Goal: Task Accomplishment & Management: Complete application form

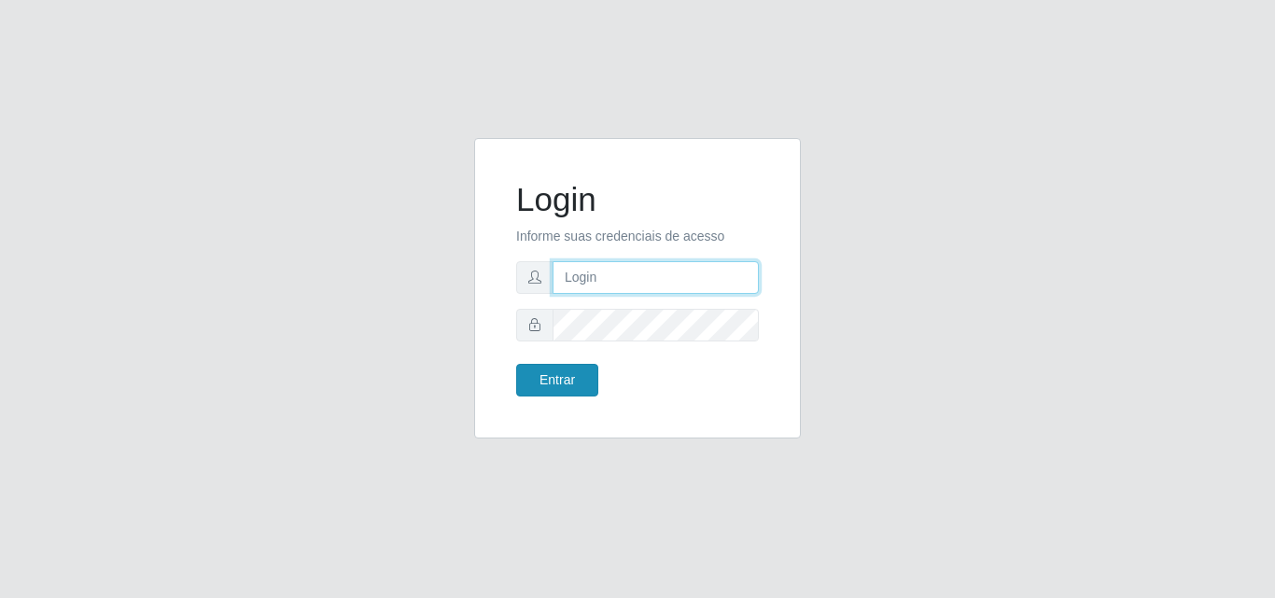
type input "analucia@cestao"
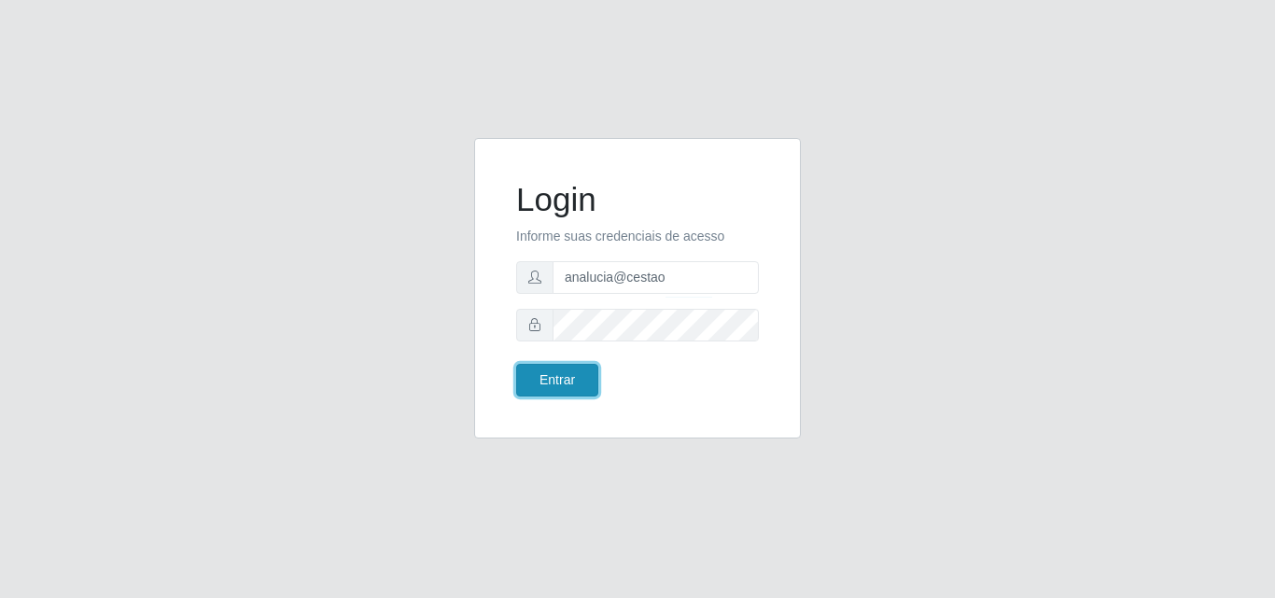
click at [584, 384] on button "Entrar" at bounding box center [557, 380] width 82 height 33
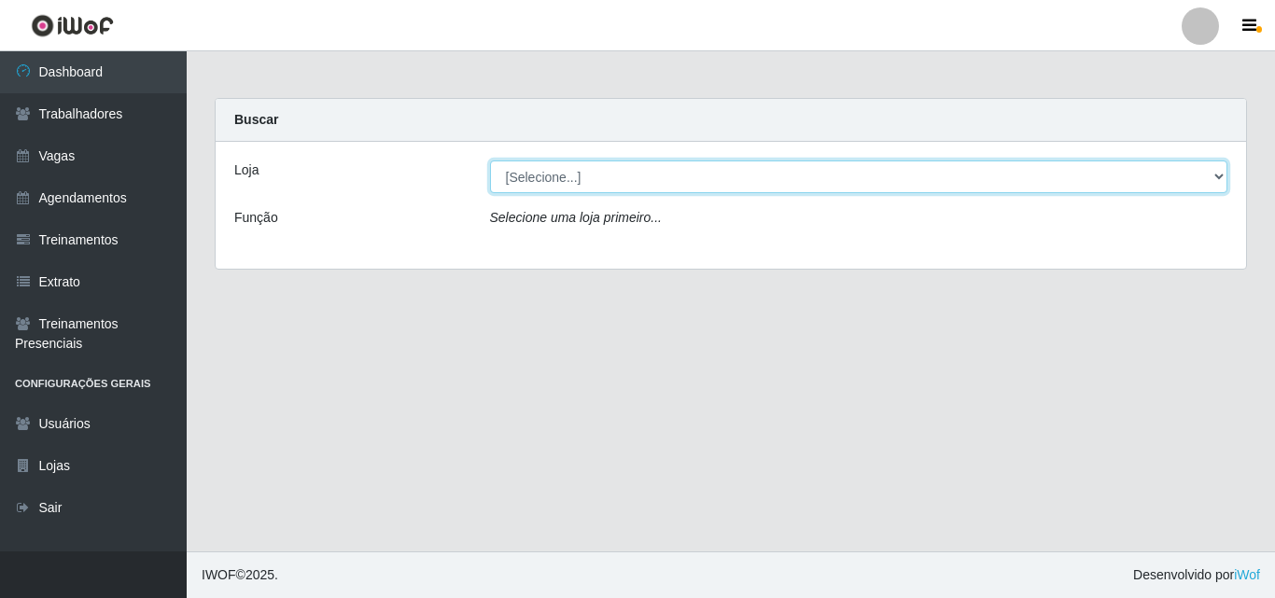
click at [1217, 172] on select "[Selecione...] O Cestão - Geisel" at bounding box center [859, 177] width 738 height 33
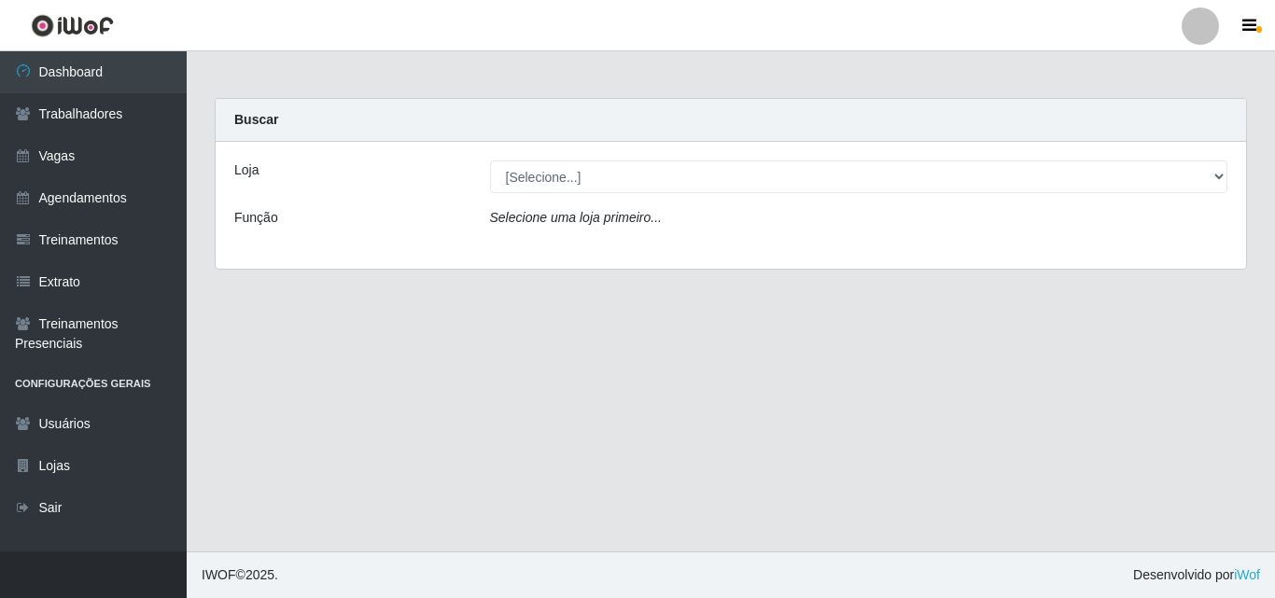
click at [681, 501] on main "Carregando... Buscar Loja [Selecione...] O Cestão - Geisel Função Selecione uma…" at bounding box center [731, 301] width 1088 height 500
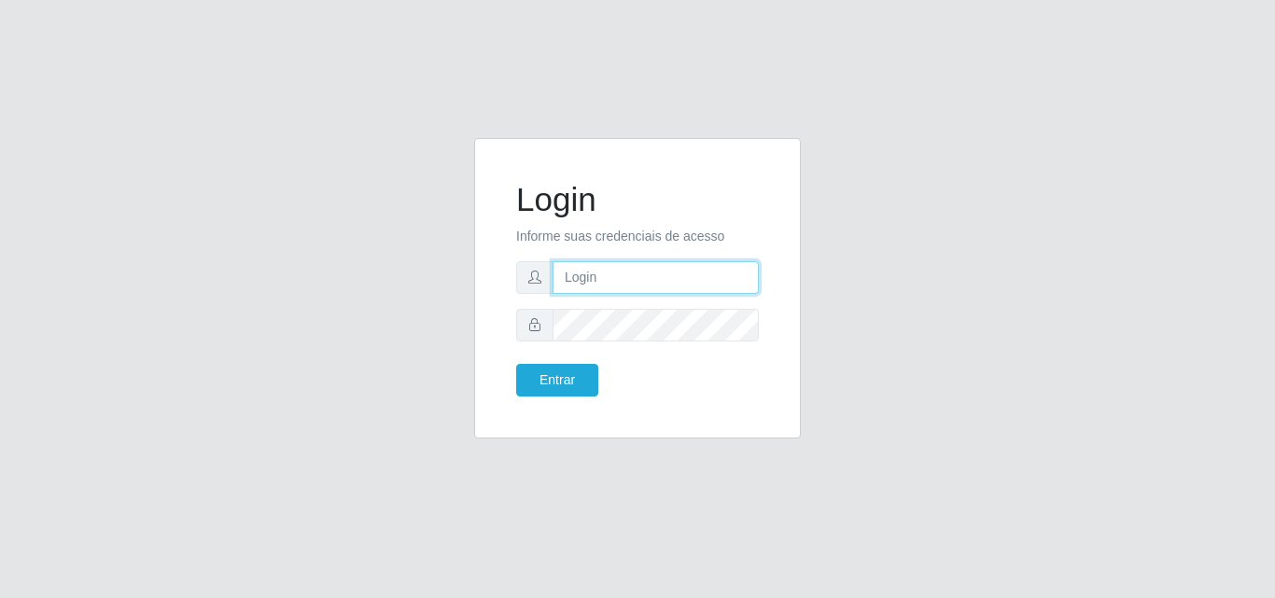
type input "analucia@cestao"
drag, startPoint x: 682, startPoint y: 279, endPoint x: 465, endPoint y: 294, distance: 218.0
click at [465, 294] on div "Login Informe suas credenciais de acesso analucia@cestao Entrar" at bounding box center [637, 299] width 355 height 323
type input "Z"
type input "zenia@ocestao"
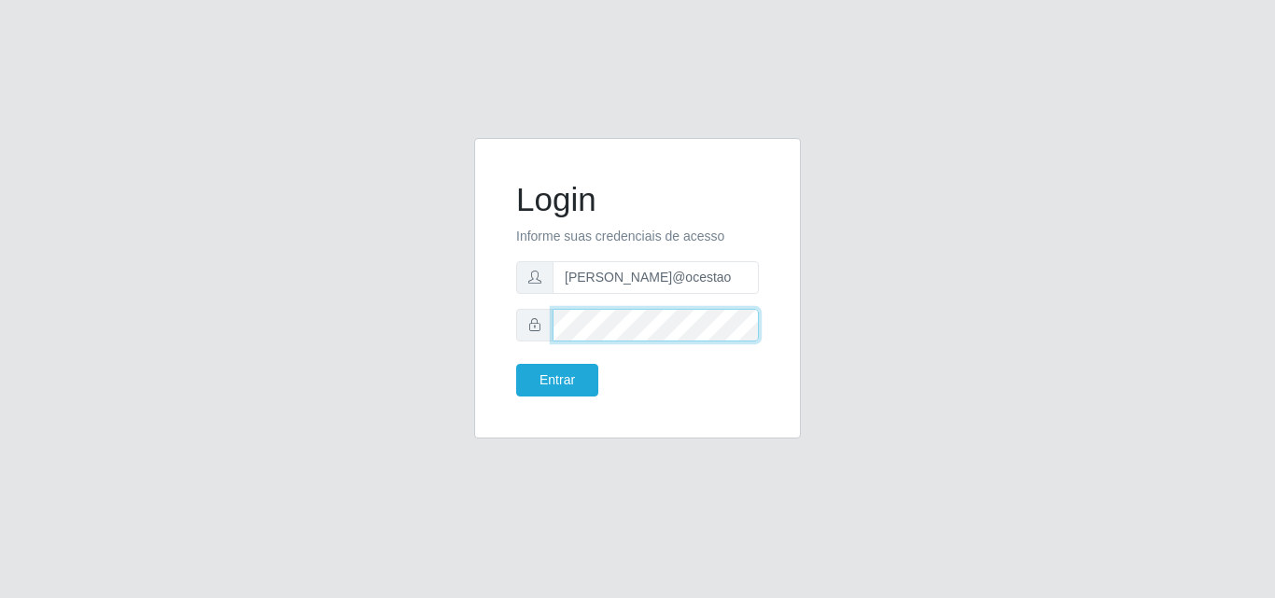
click at [364, 266] on div "Login Informe suas credenciais de acesso zenia@ocestao Entrar" at bounding box center [637, 299] width 1064 height 323
click at [516, 364] on button "Entrar" at bounding box center [557, 380] width 82 height 33
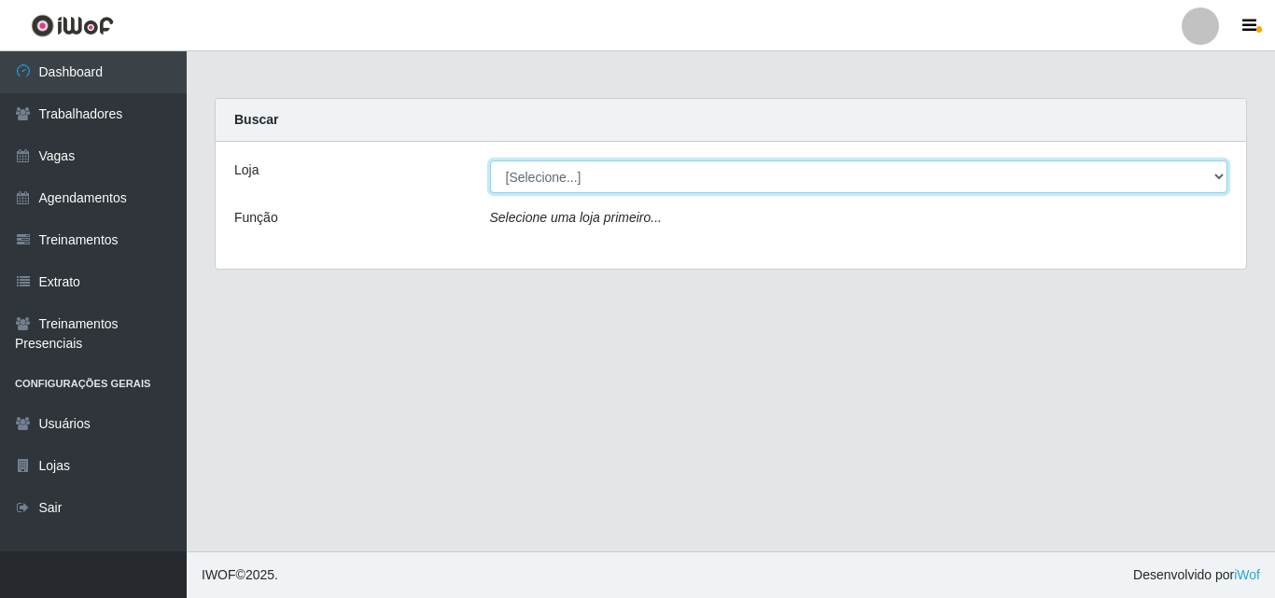
click at [608, 172] on select "[Selecione...] O Cestão - Geisel" at bounding box center [859, 177] width 738 height 33
select select "224"
click at [490, 161] on select "[Selecione...] O Cestão - Geisel" at bounding box center [859, 177] width 738 height 33
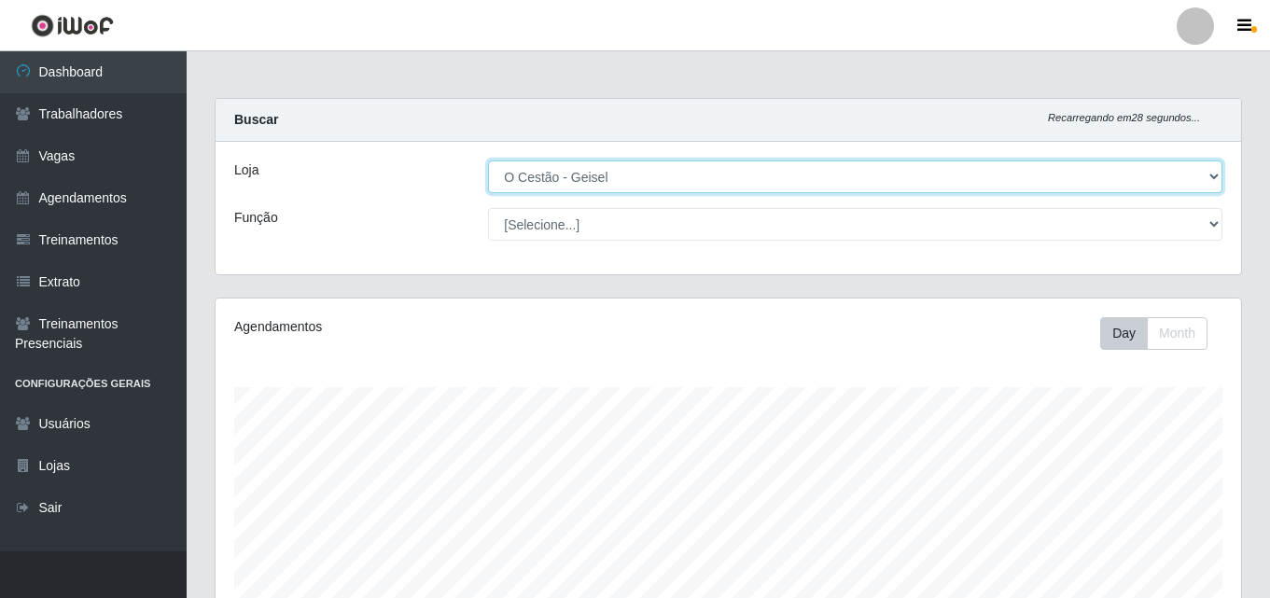
scroll to position [387, 1026]
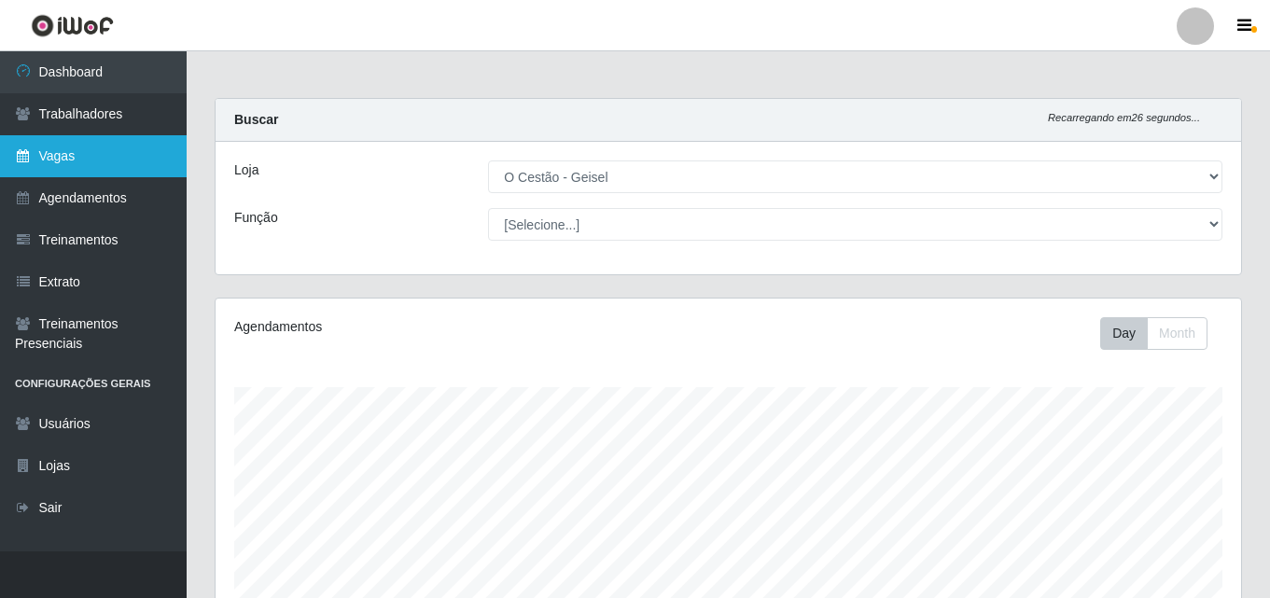
click at [66, 141] on link "Vagas" at bounding box center [93, 156] width 187 height 42
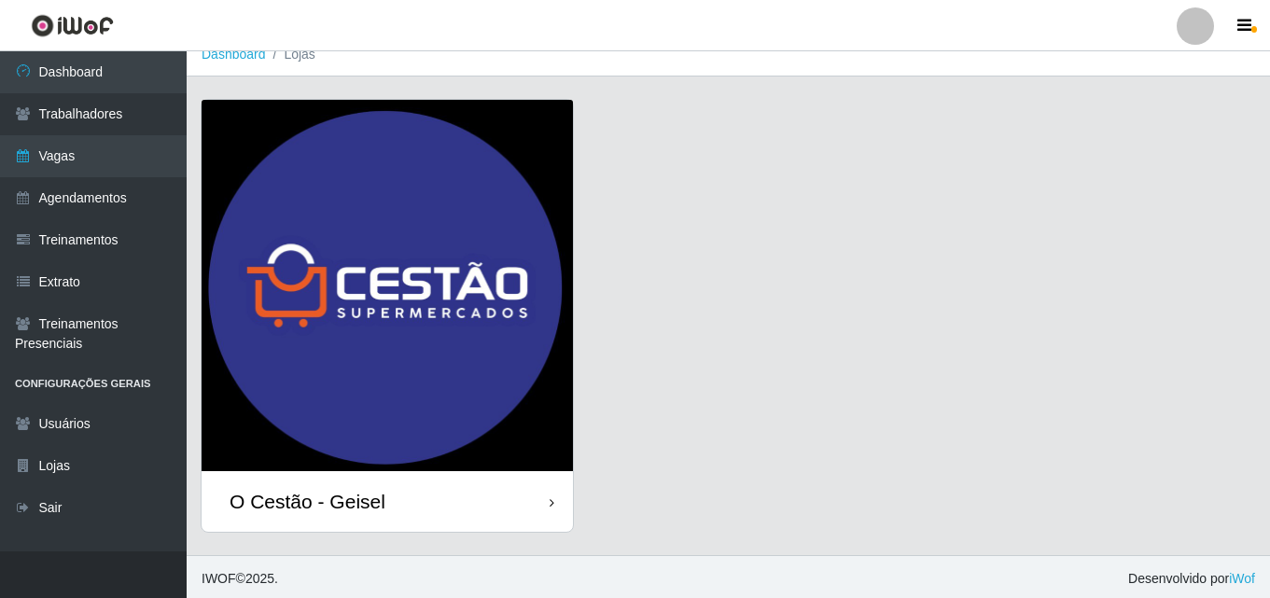
scroll to position [21, 0]
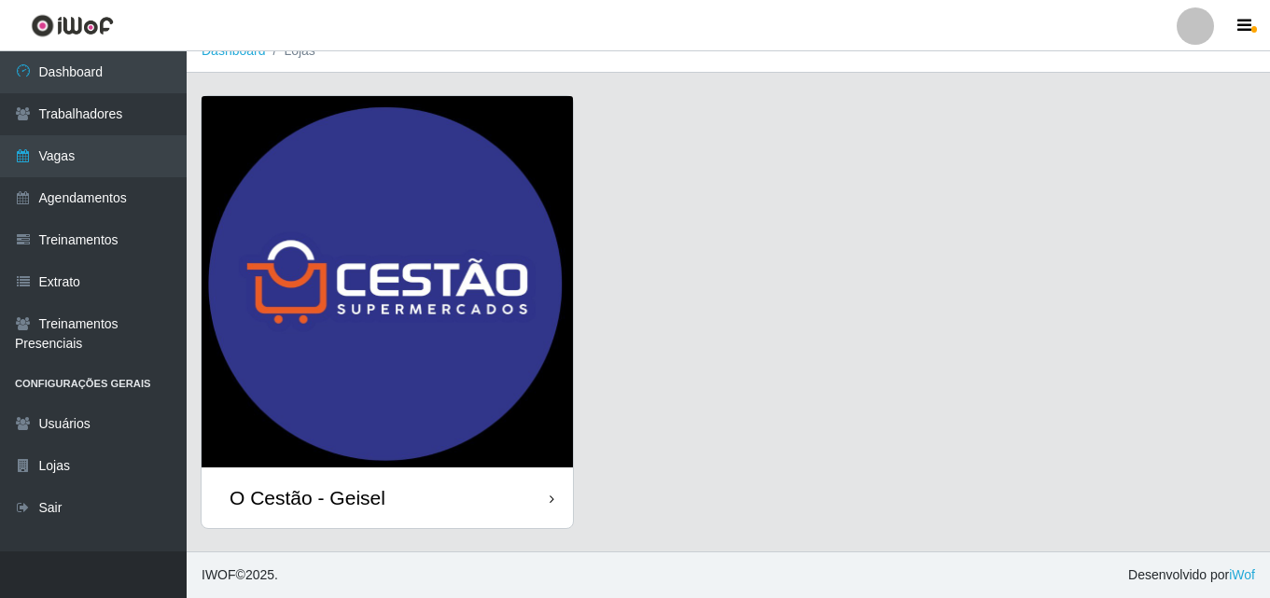
click at [350, 337] on img at bounding box center [388, 282] width 372 height 372
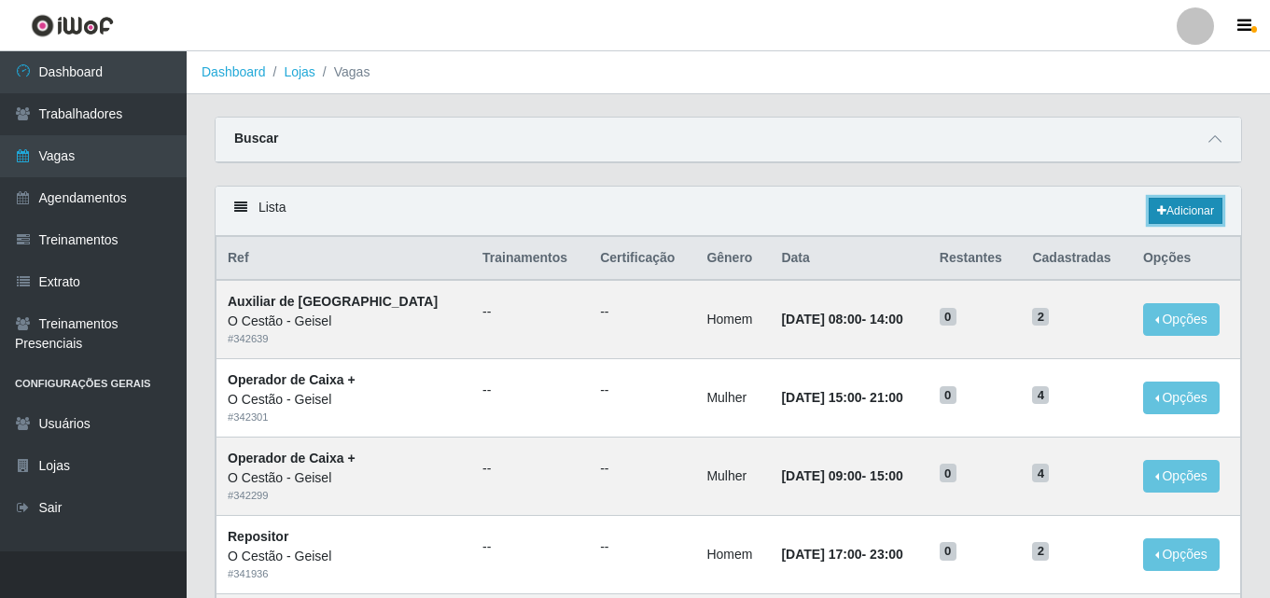
click at [1201, 213] on link "Adicionar" at bounding box center [1186, 211] width 74 height 26
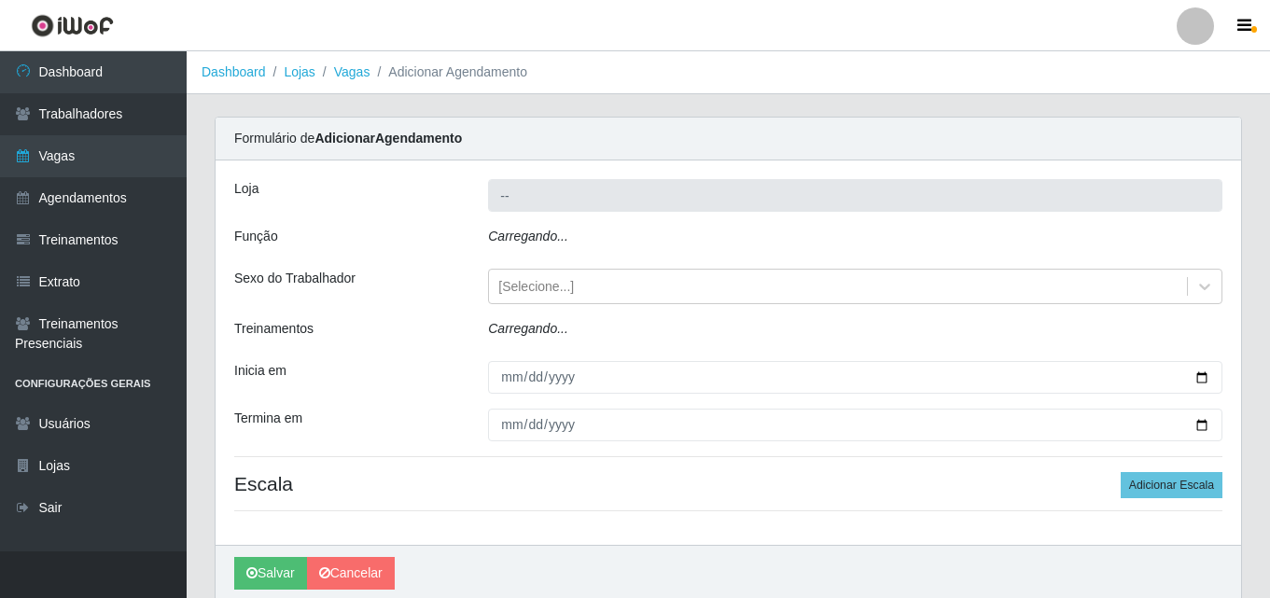
type input "O Cestão - Geisel"
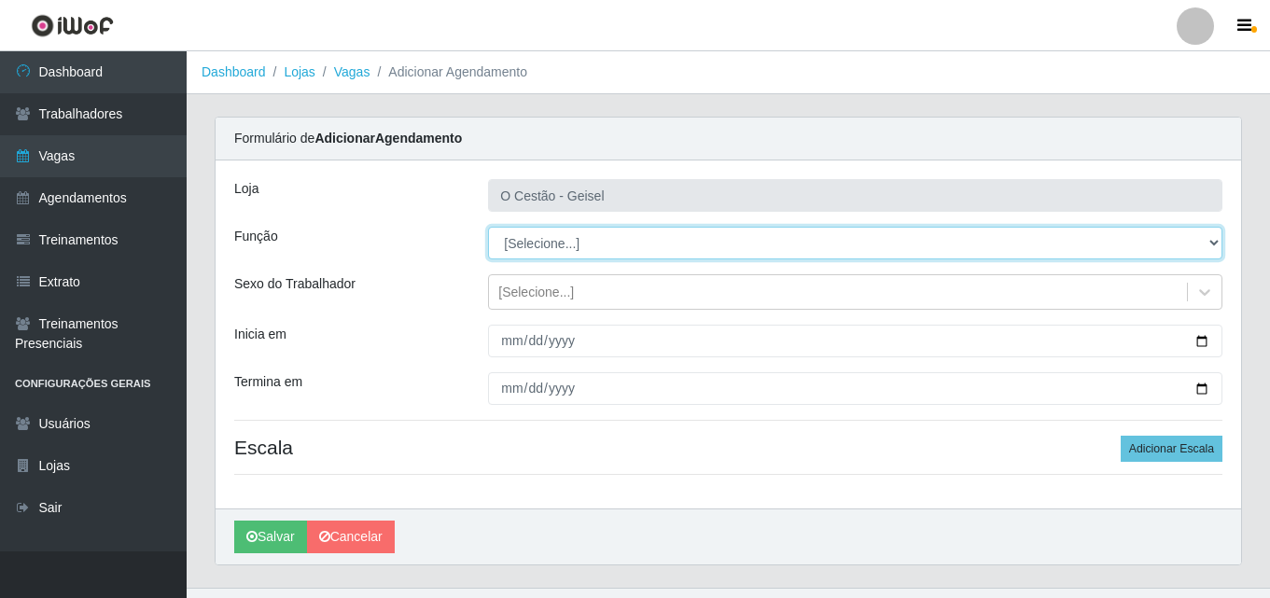
click at [630, 242] on select "[Selecione...] ASG ASG + ASG ++ Auxiliar de Estoque Auxiliar de Estoque + Auxil…" at bounding box center [855, 243] width 735 height 33
select select "22"
click at [488, 227] on select "[Selecione...] ASG ASG + ASG ++ Auxiliar de Estoque Auxiliar de Estoque + Auxil…" at bounding box center [855, 243] width 735 height 33
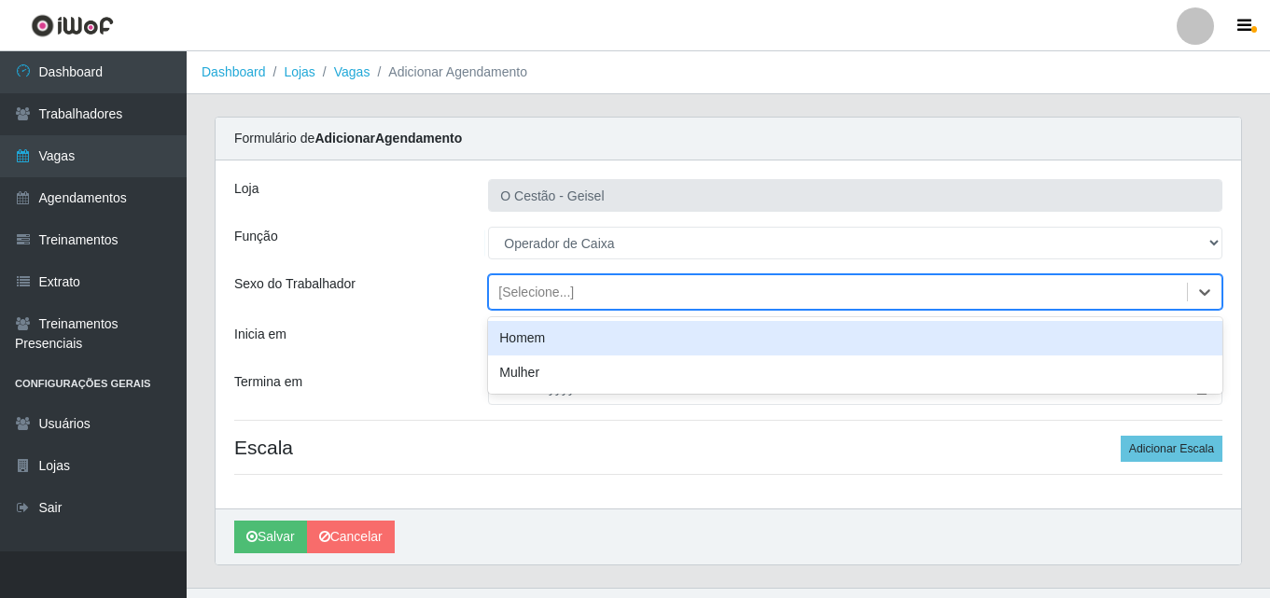
click at [549, 290] on div "[Selecione...]" at bounding box center [536, 293] width 76 height 20
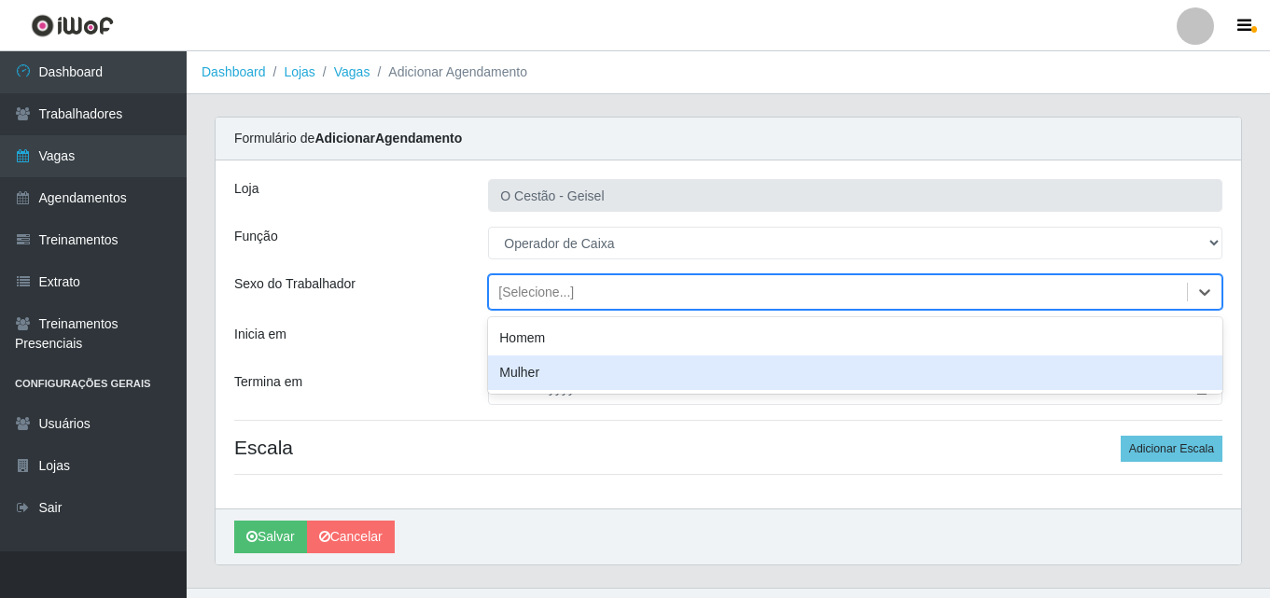
click at [545, 378] on div "Mulher" at bounding box center [855, 373] width 735 height 35
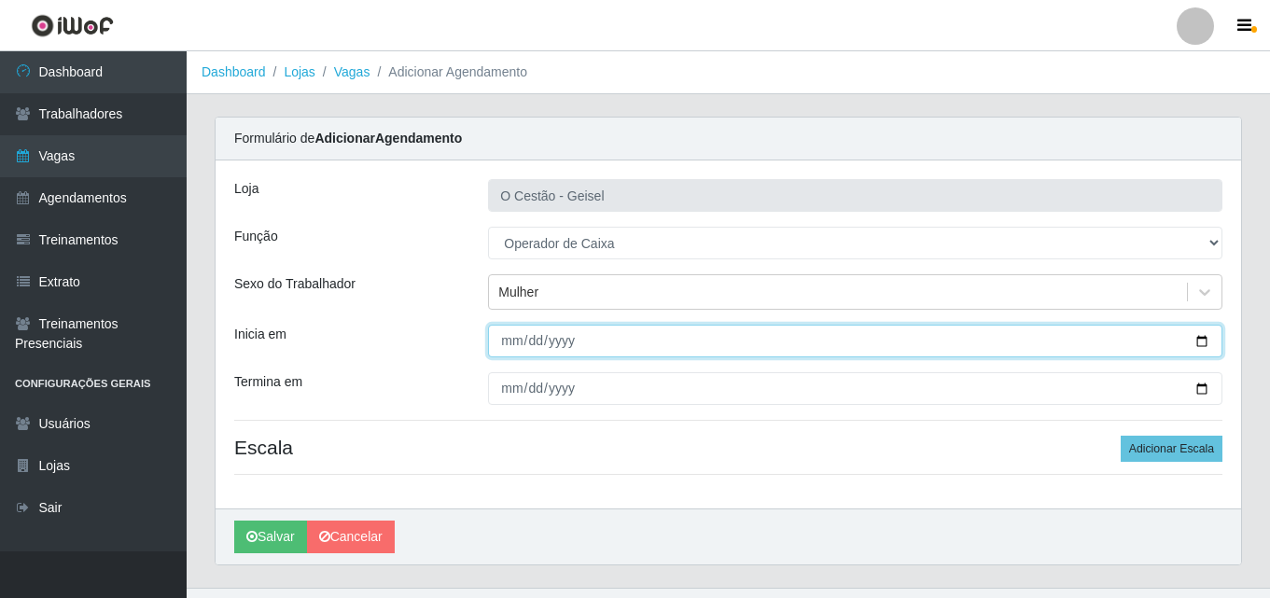
click at [1199, 344] on input "Inicia em" at bounding box center [855, 341] width 735 height 33
type input "2025-09-10"
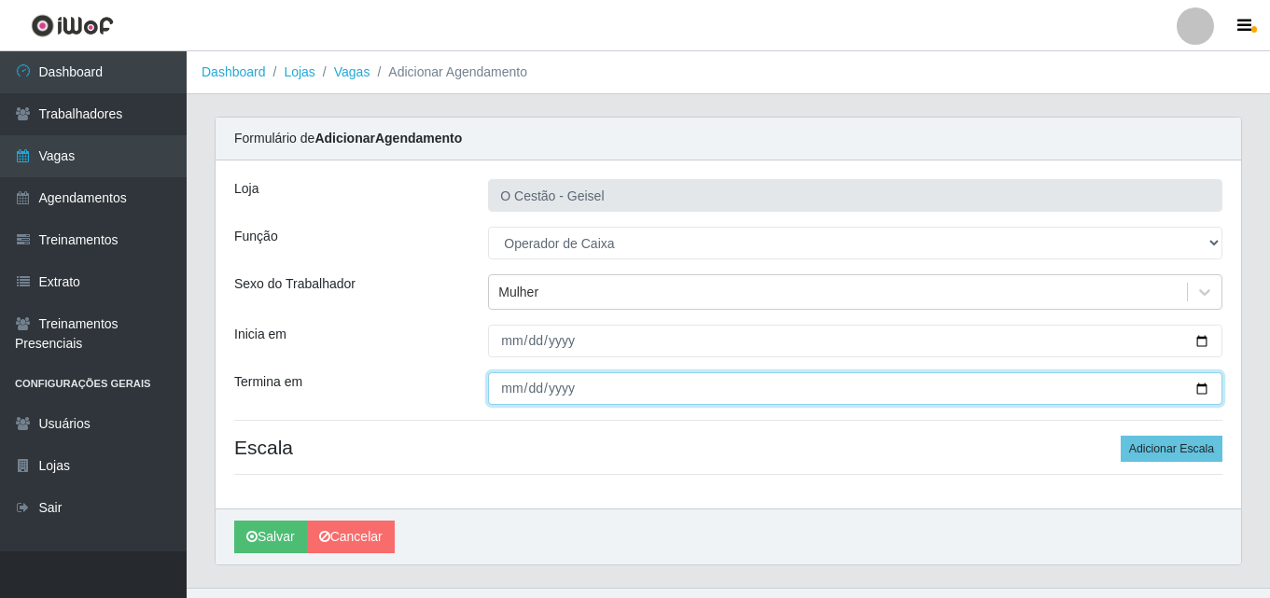
click at [574, 392] on input "Termina em" at bounding box center [855, 388] width 735 height 33
click at [1200, 386] on input "Termina em" at bounding box center [855, 388] width 735 height 33
type input "2025-09-10"
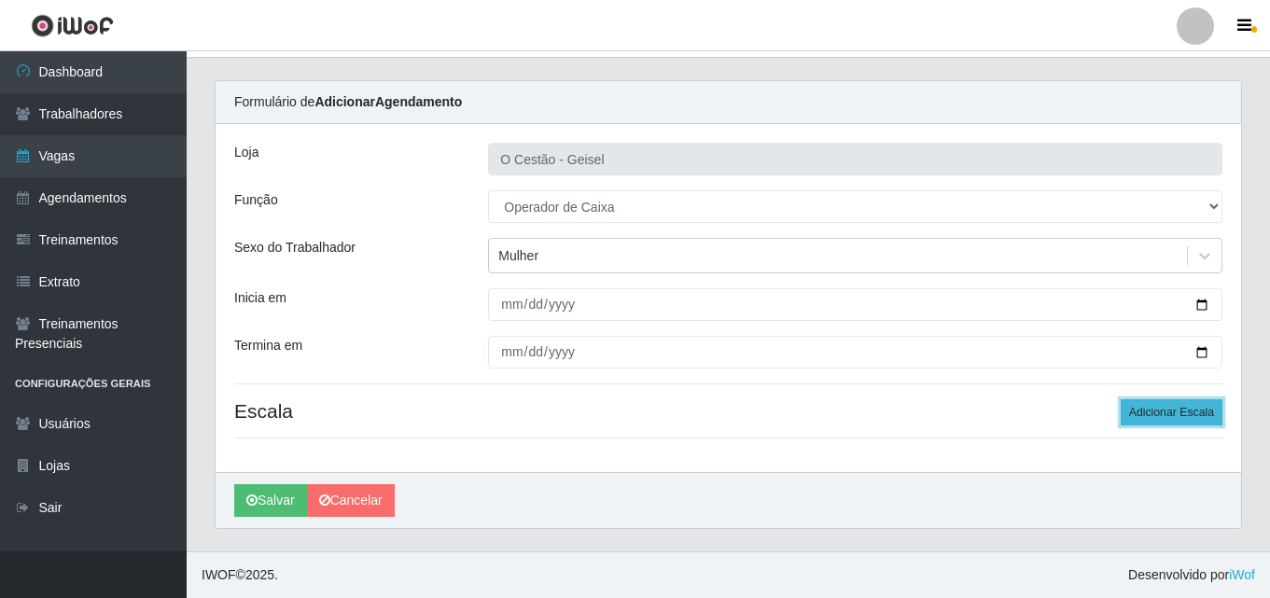
click at [1144, 409] on button "Adicionar Escala" at bounding box center [1172, 413] width 102 height 26
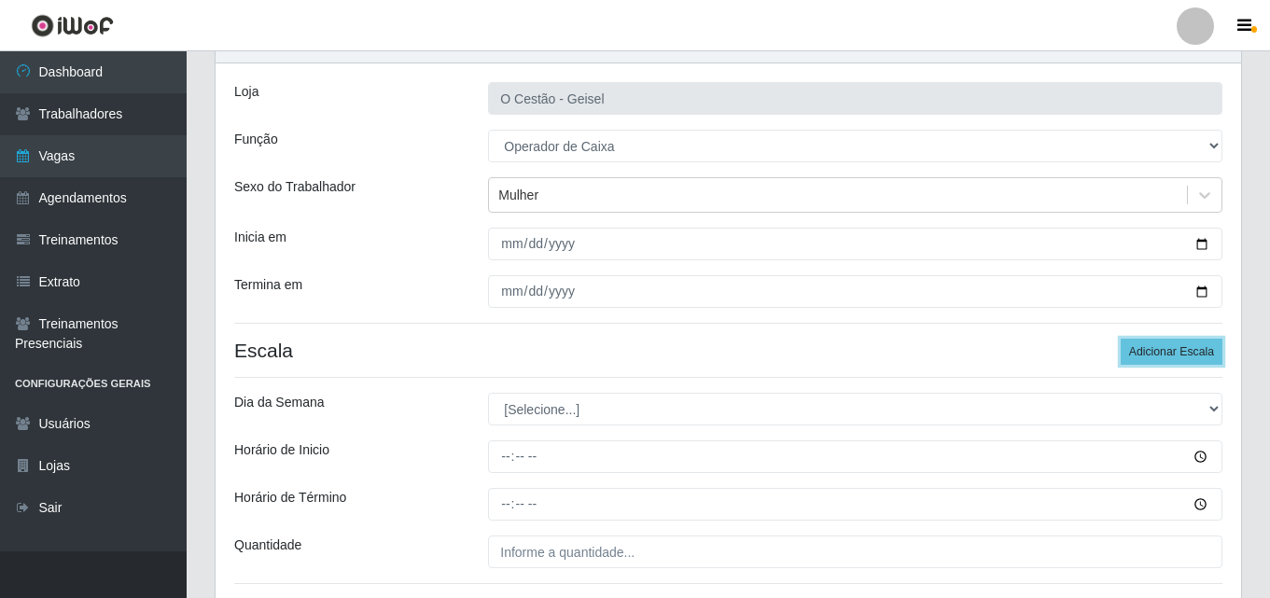
scroll to position [130, 0]
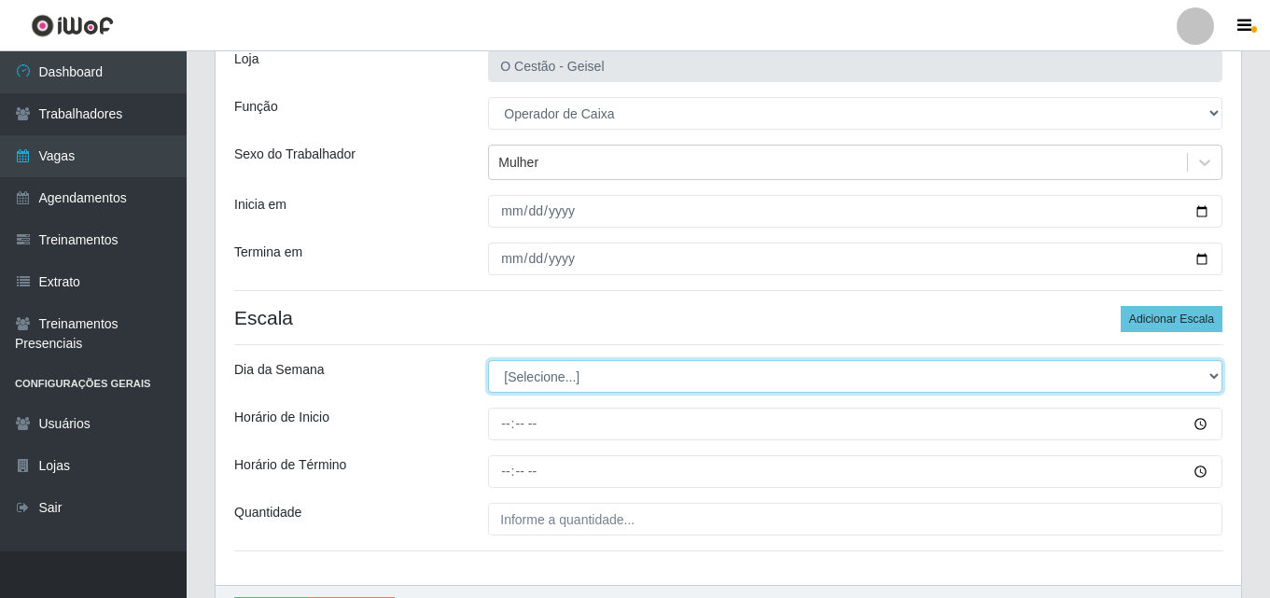
click at [634, 383] on select "[Selecione...] Segunda Terça Quarta Quinta Sexta Sábado Domingo" at bounding box center [855, 376] width 735 height 33
select select "3"
click at [488, 360] on select "[Selecione...] Segunda Terça Quarta Quinta Sexta Sábado Domingo" at bounding box center [855, 376] width 735 height 33
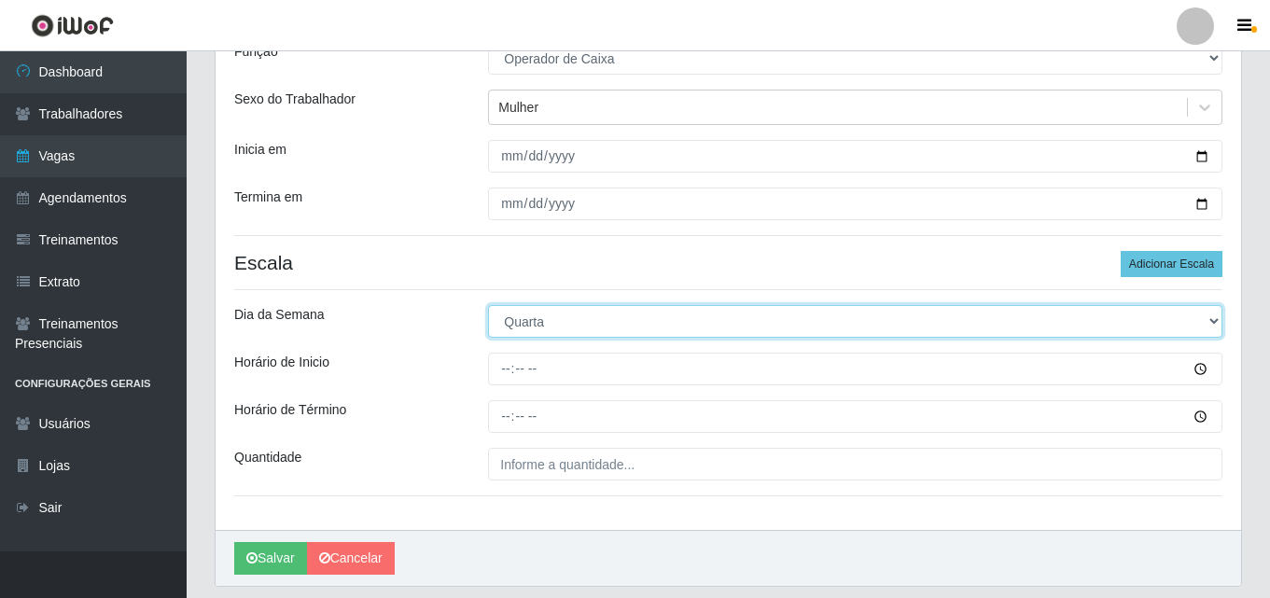
scroll to position [223, 0]
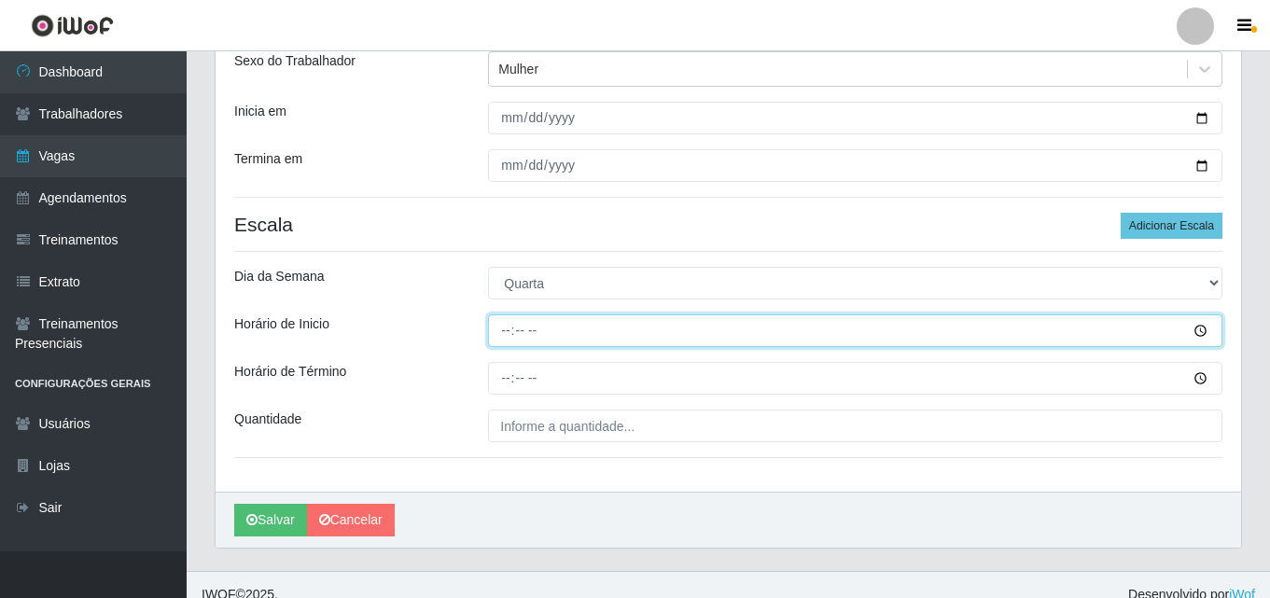
click at [511, 327] on input "Horário de Inicio" at bounding box center [855, 331] width 735 height 33
type input "09:00"
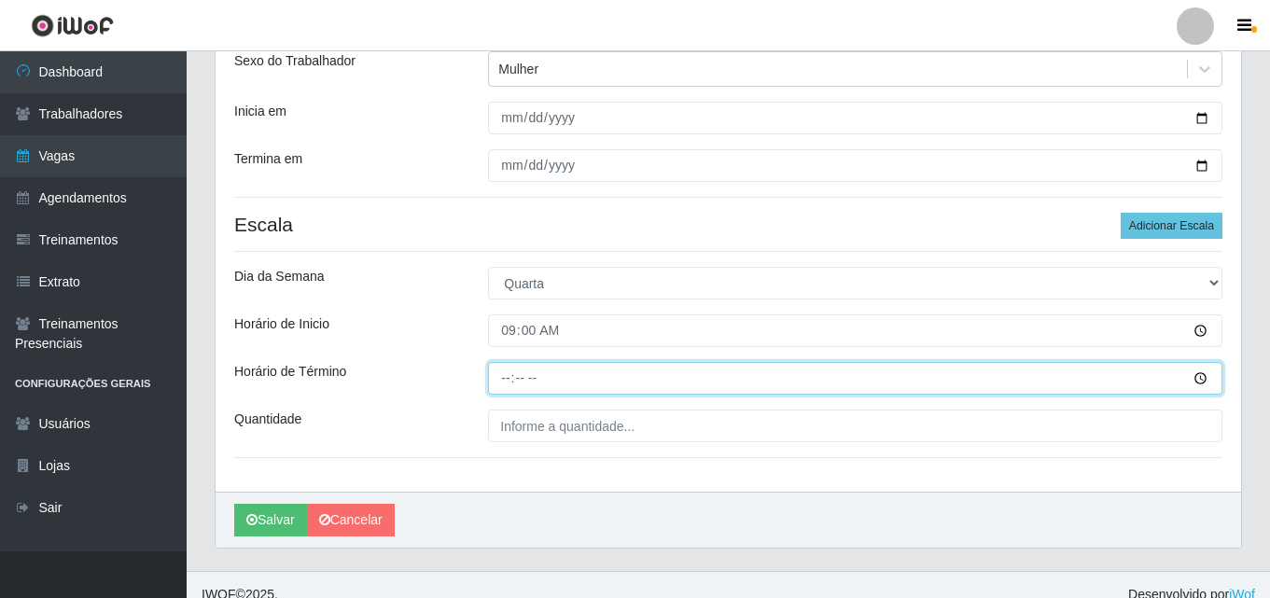
click at [512, 374] on input "Horário de Término" at bounding box center [855, 378] width 735 height 33
type input "15:00"
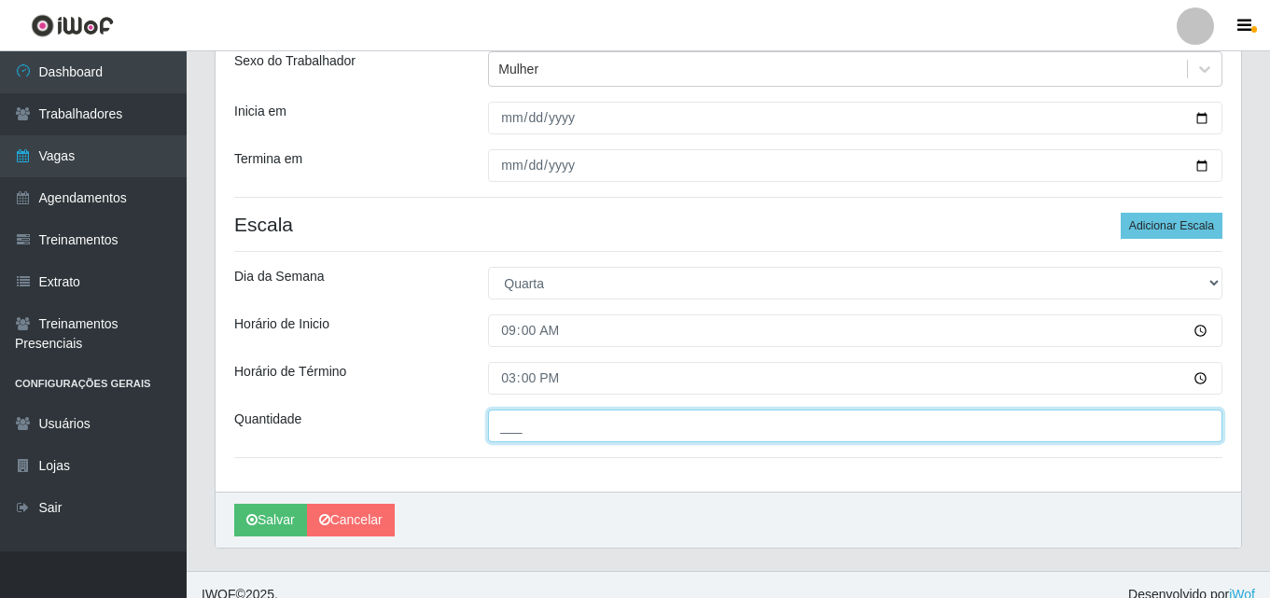
click at [750, 430] on input "___" at bounding box center [855, 426] width 735 height 33
type input "2__"
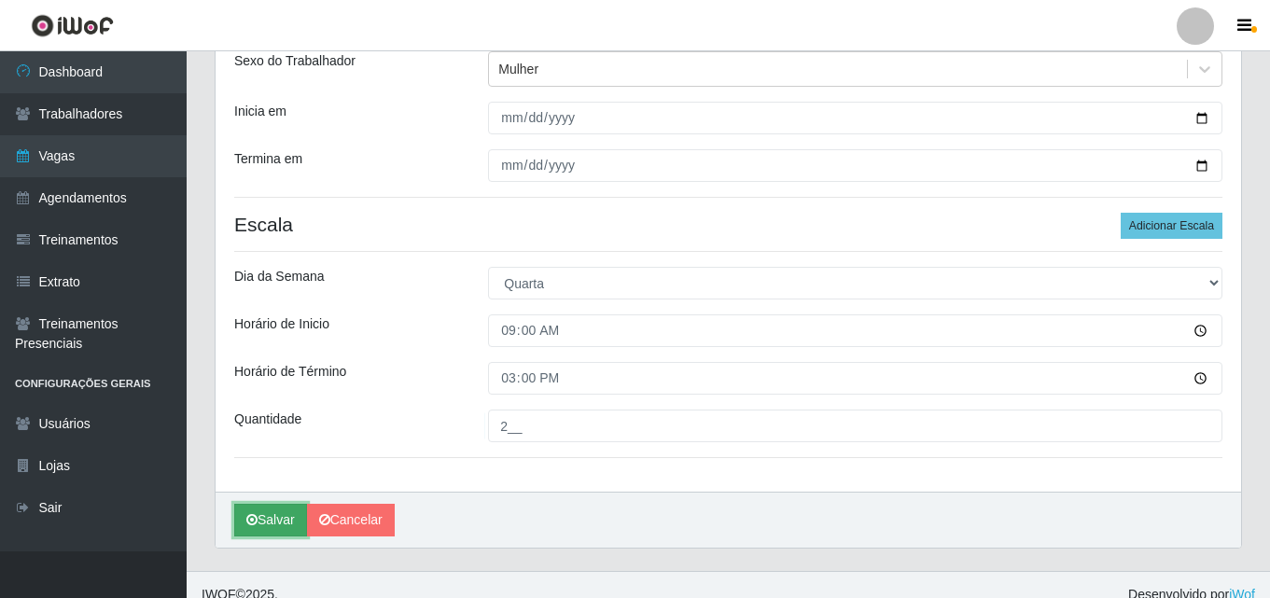
click at [260, 523] on button "Salvar" at bounding box center [270, 520] width 73 height 33
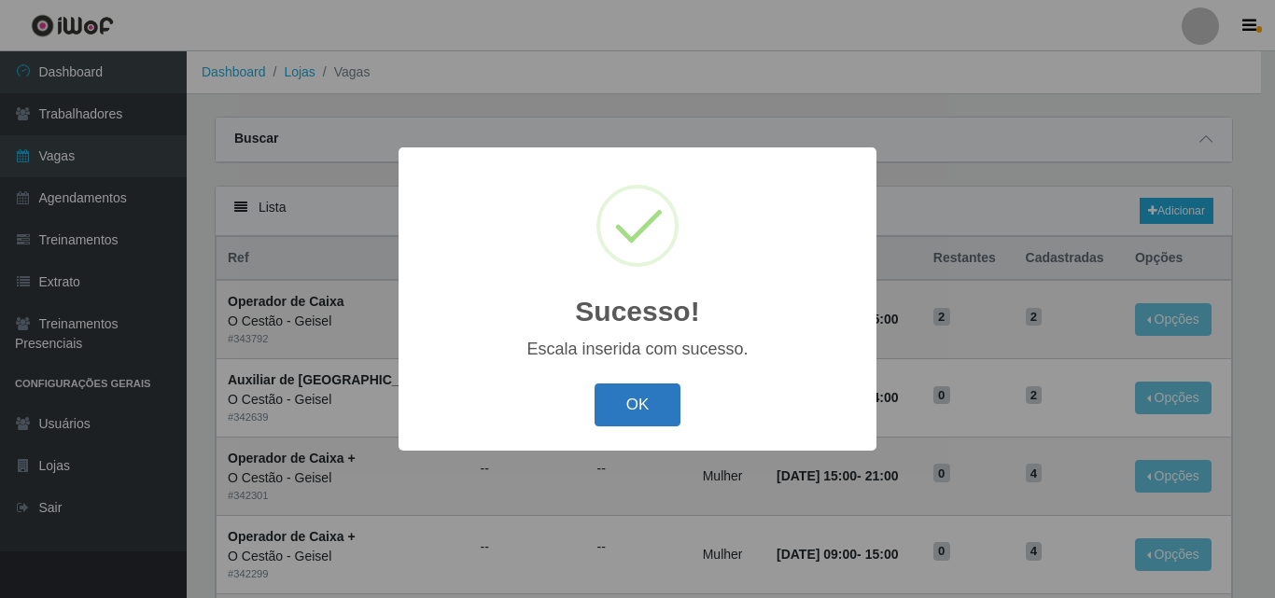
click at [634, 406] on button "OK" at bounding box center [638, 406] width 87 height 44
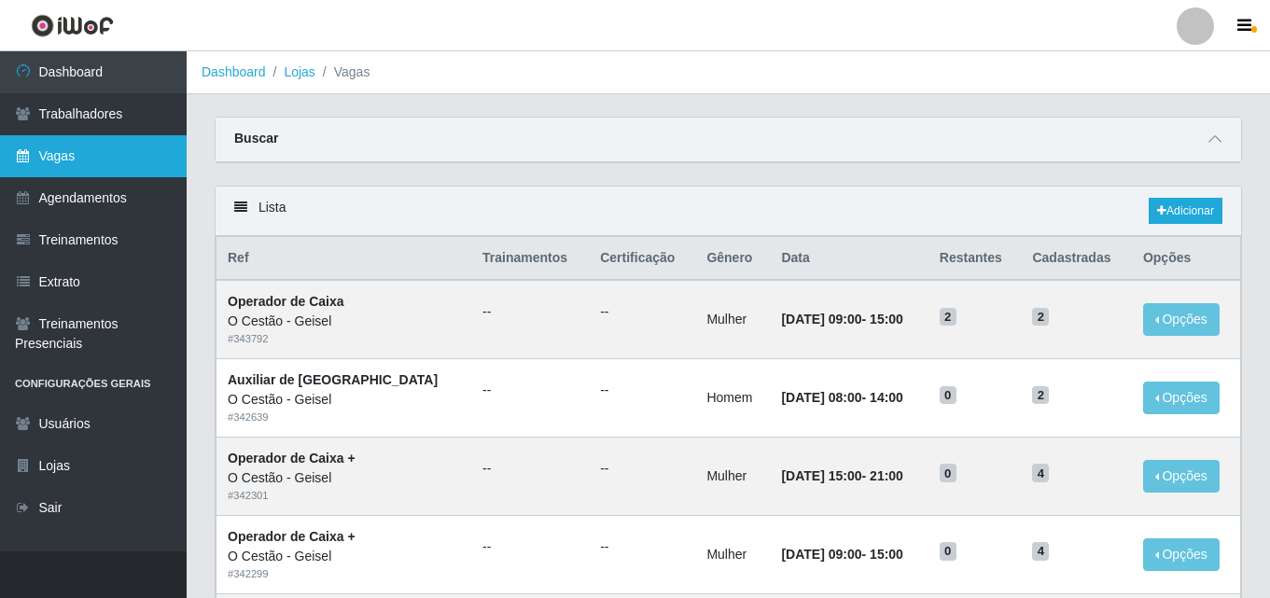
click at [124, 159] on link "Vagas" at bounding box center [93, 156] width 187 height 42
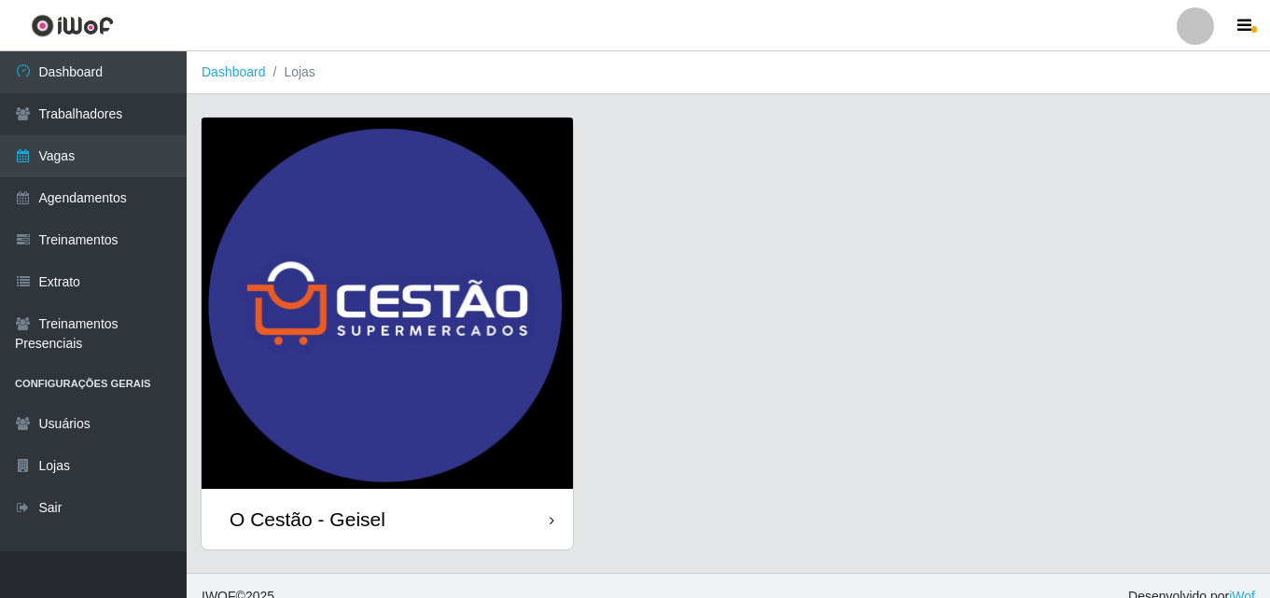
click at [324, 349] on img at bounding box center [388, 304] width 372 height 372
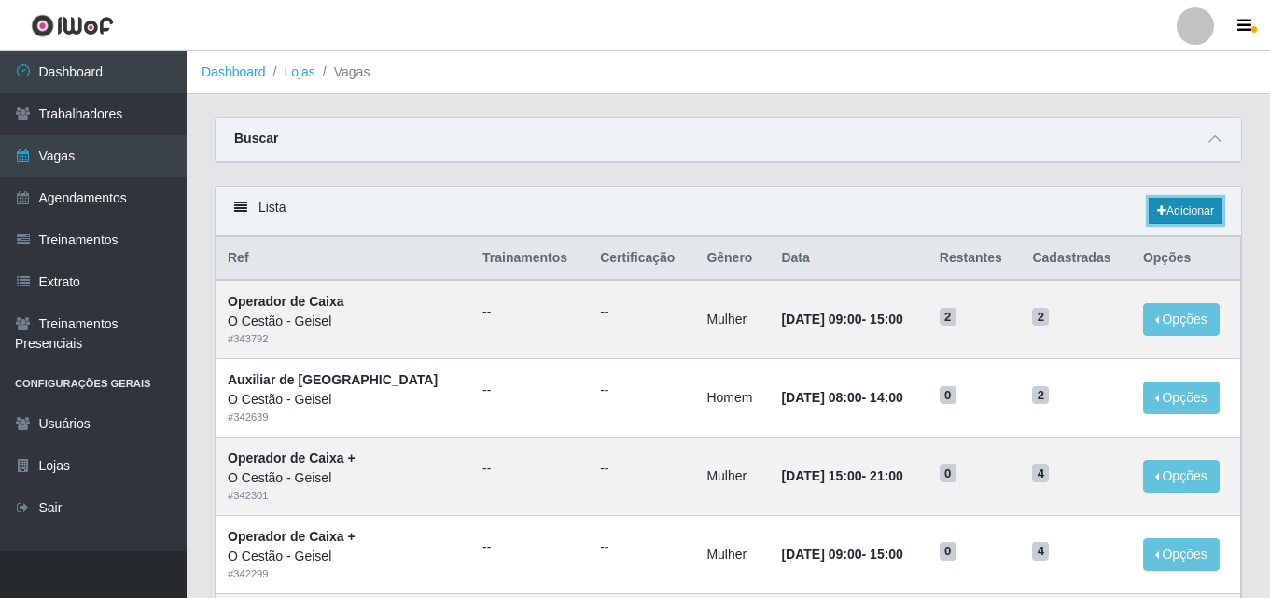
click at [1202, 208] on link "Adicionar" at bounding box center [1186, 211] width 74 height 26
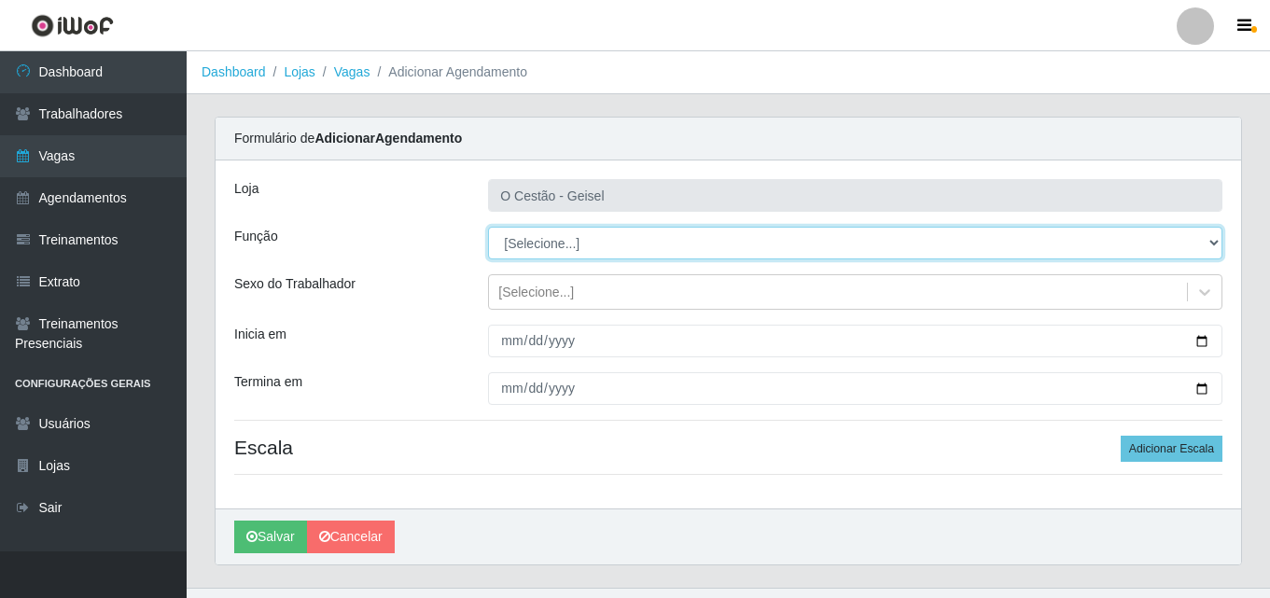
click at [611, 244] on select "[Selecione...] ASG ASG + ASG ++ Auxiliar de Estoque Auxiliar de Estoque + Auxil…" at bounding box center [855, 243] width 735 height 33
select select "22"
click at [488, 227] on select "[Selecione...] ASG ASG + ASG ++ Auxiliar de Estoque Auxiliar de Estoque + Auxil…" at bounding box center [855, 243] width 735 height 33
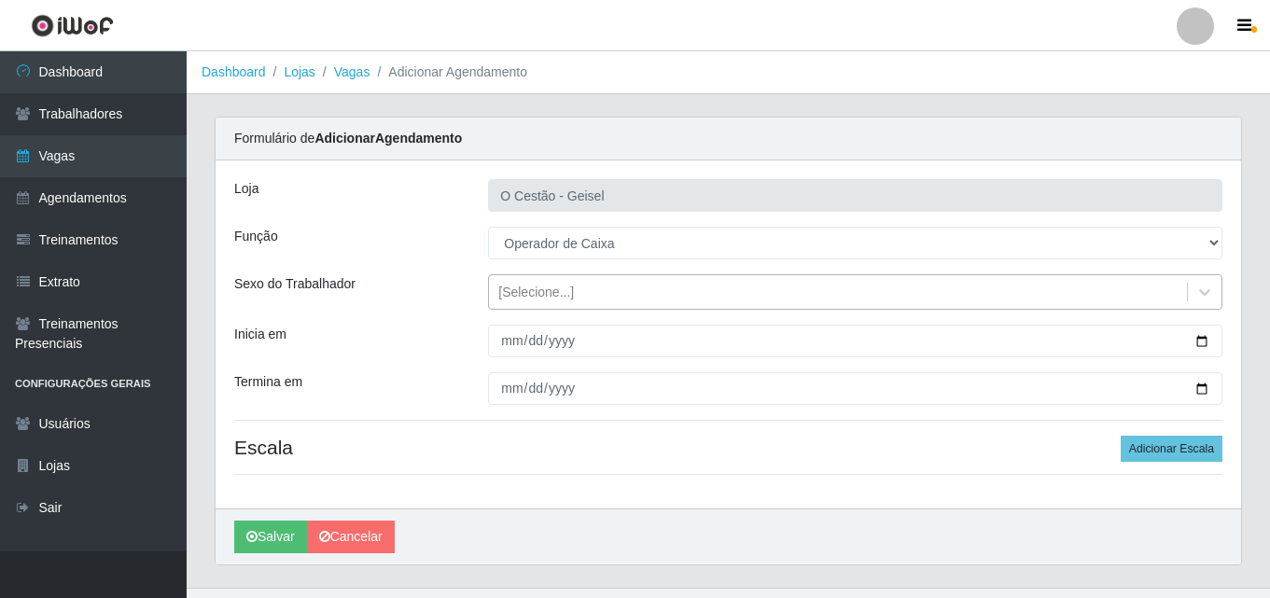
click at [525, 290] on div "[Selecione...]" at bounding box center [536, 293] width 76 height 20
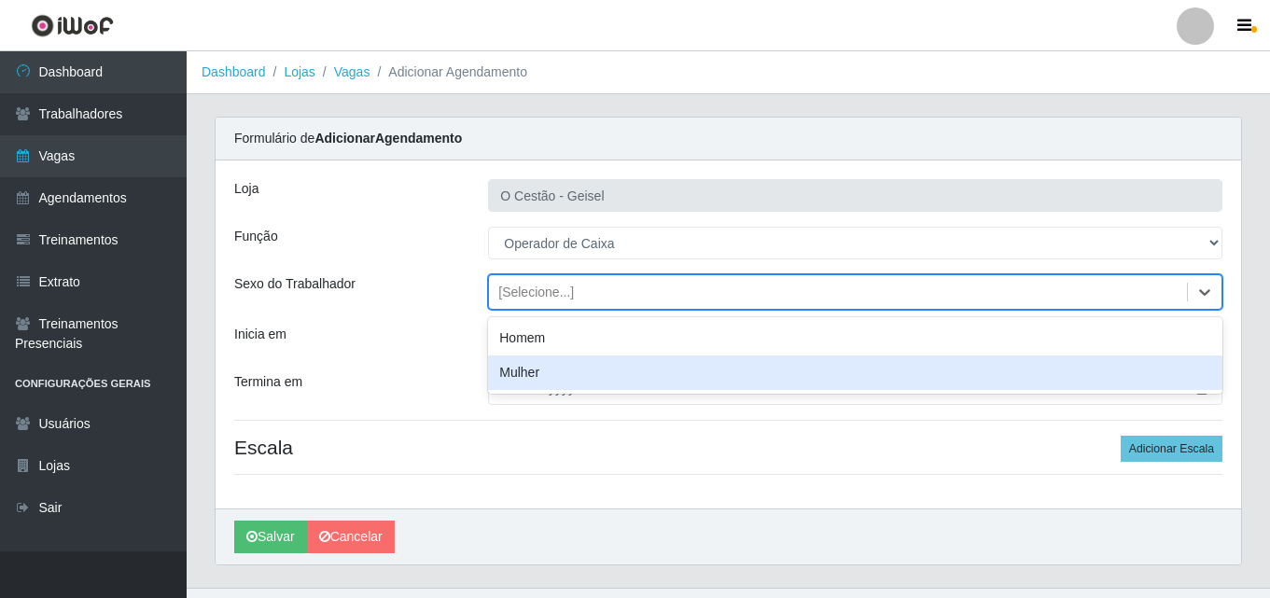
click at [542, 373] on div "Mulher" at bounding box center [855, 373] width 735 height 35
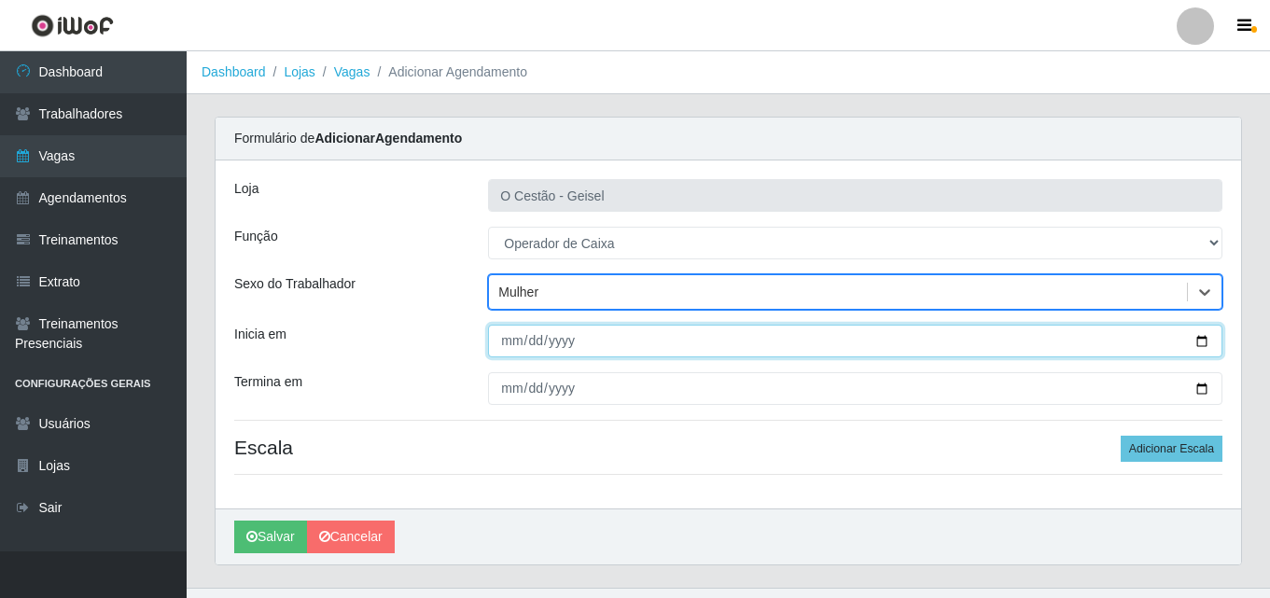
click at [510, 339] on input "Inicia em" at bounding box center [855, 341] width 735 height 33
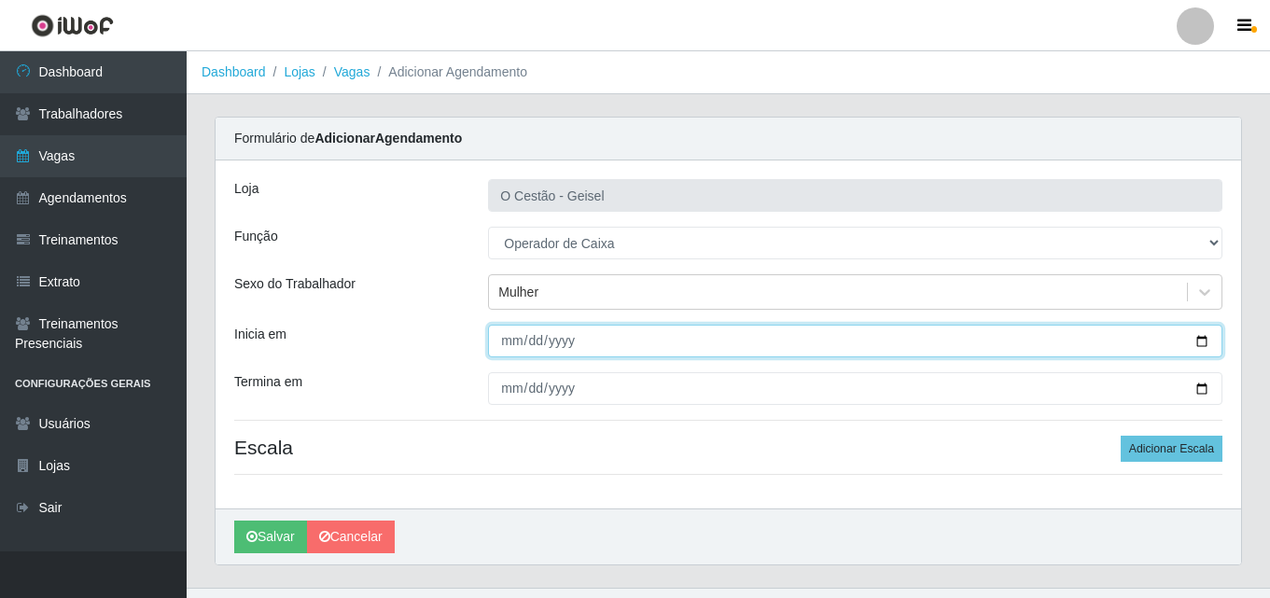
click at [1207, 344] on input "Inicia em" at bounding box center [855, 341] width 735 height 33
type input "2025-09-10"
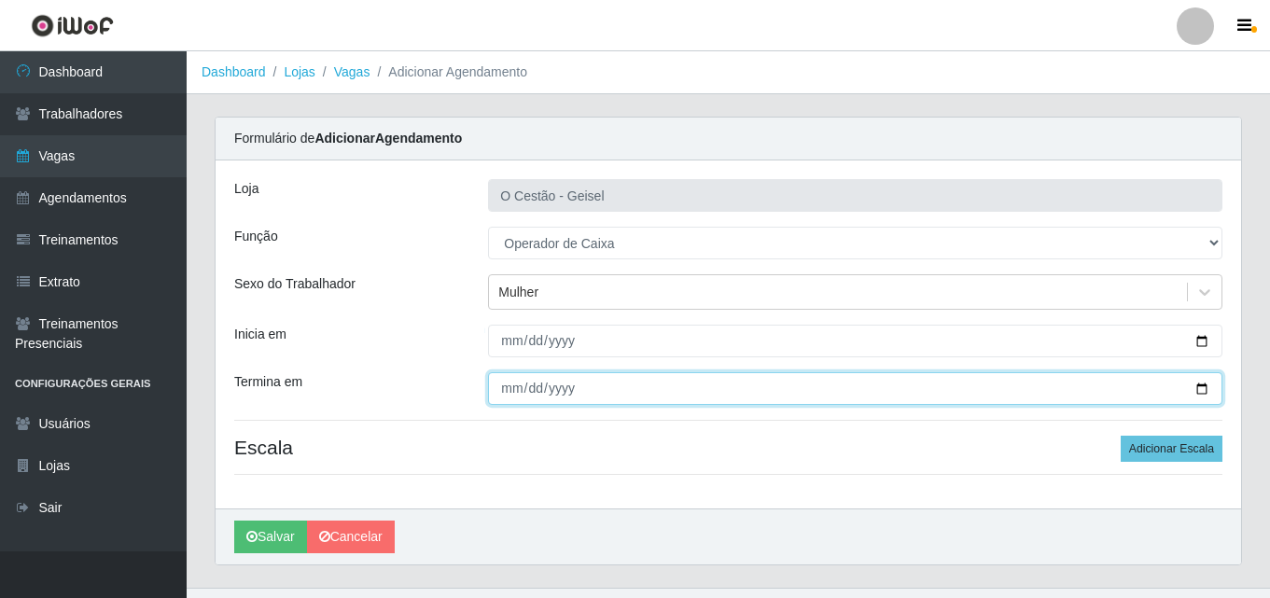
click at [1208, 388] on input "Termina em" at bounding box center [855, 388] width 735 height 33
type input "2025-09-10"
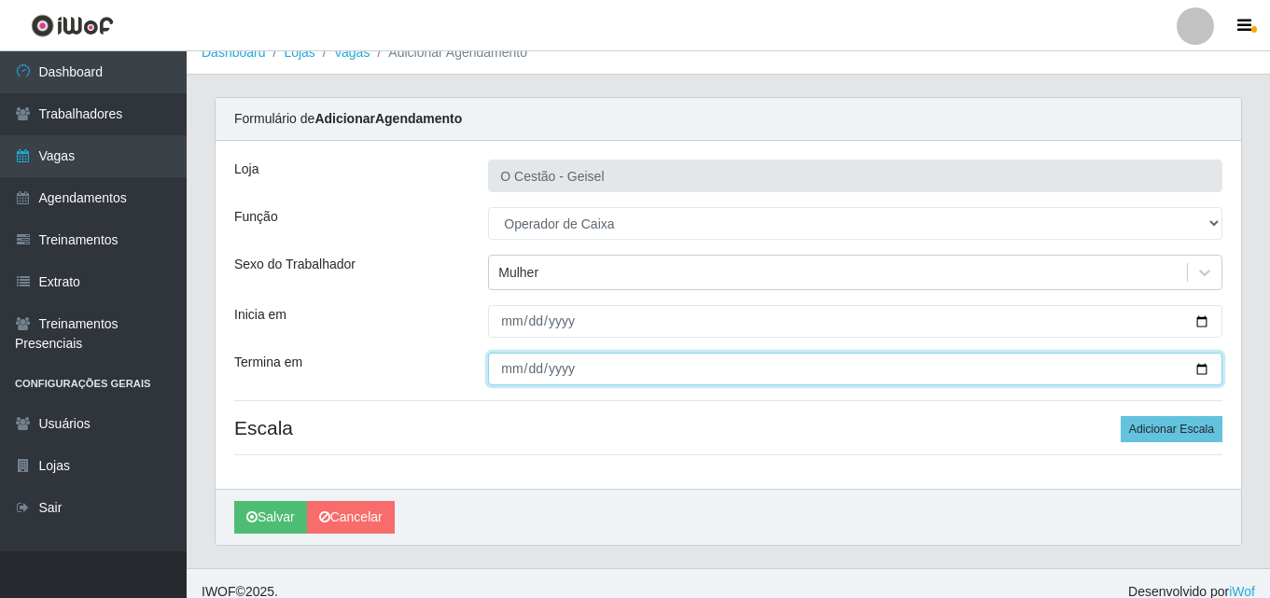
scroll to position [36, 0]
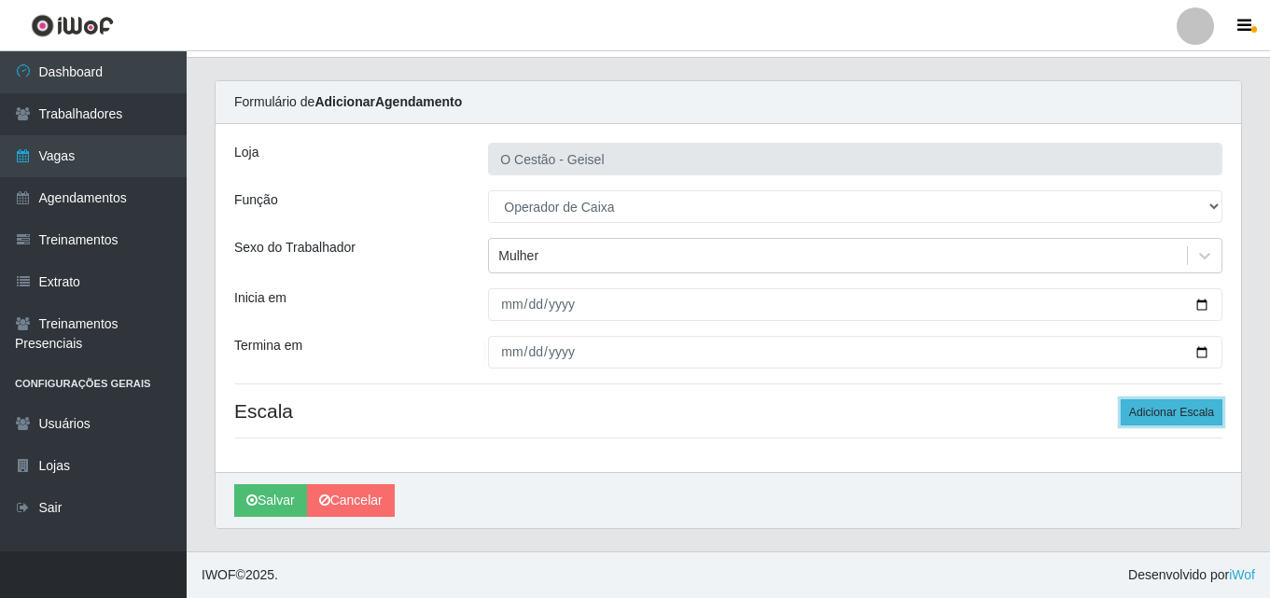
click at [1146, 416] on button "Adicionar Escala" at bounding box center [1172, 413] width 102 height 26
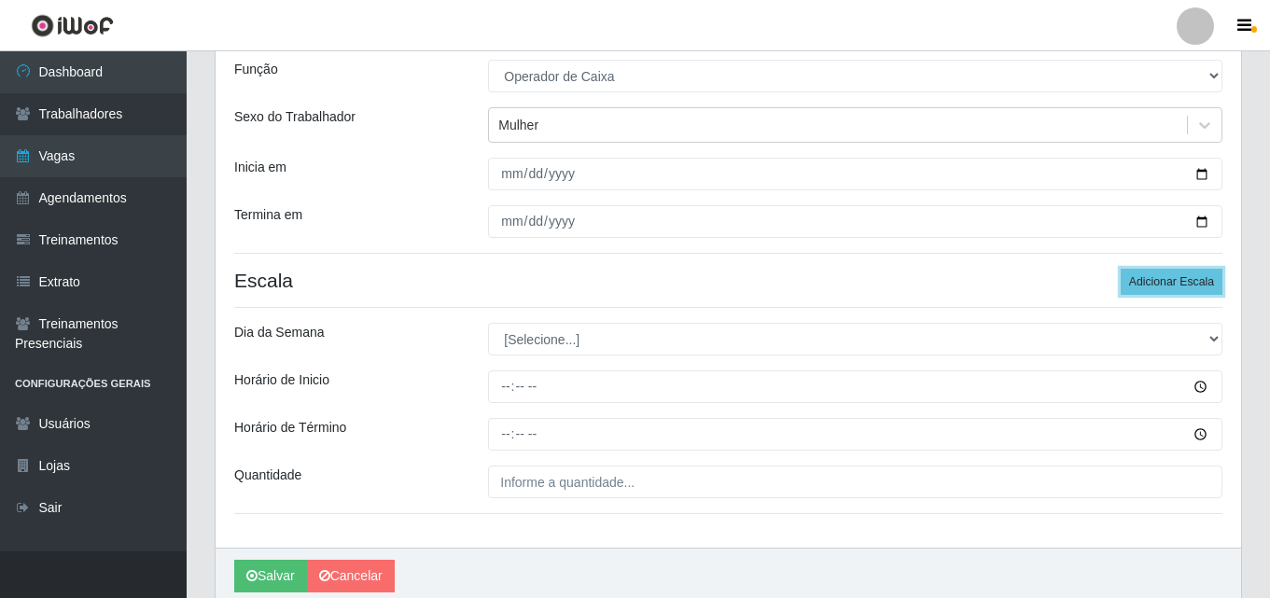
scroll to position [223, 0]
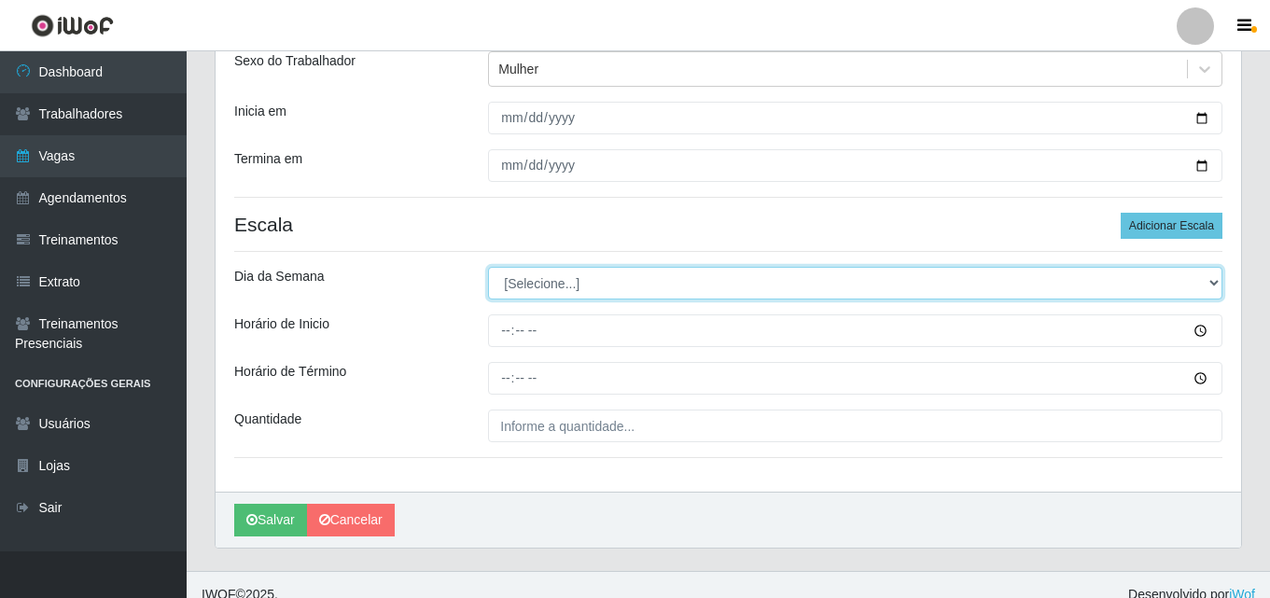
click at [531, 288] on select "[Selecione...] Segunda Terça Quarta Quinta Sexta Sábado Domingo" at bounding box center [855, 283] width 735 height 33
select select "3"
click at [488, 267] on select "[Selecione...] Segunda Terça Quarta Quinta Sexta Sábado Domingo" at bounding box center [855, 283] width 735 height 33
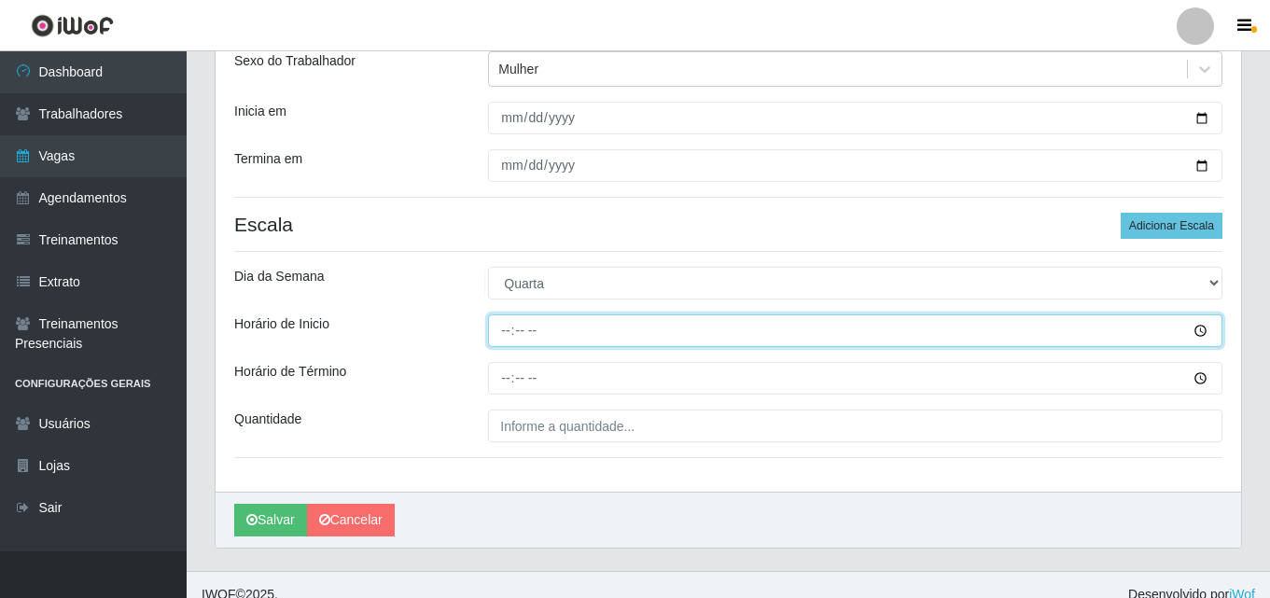
click at [507, 327] on input "Horário de Inicio" at bounding box center [855, 331] width 735 height 33
type input "16:00"
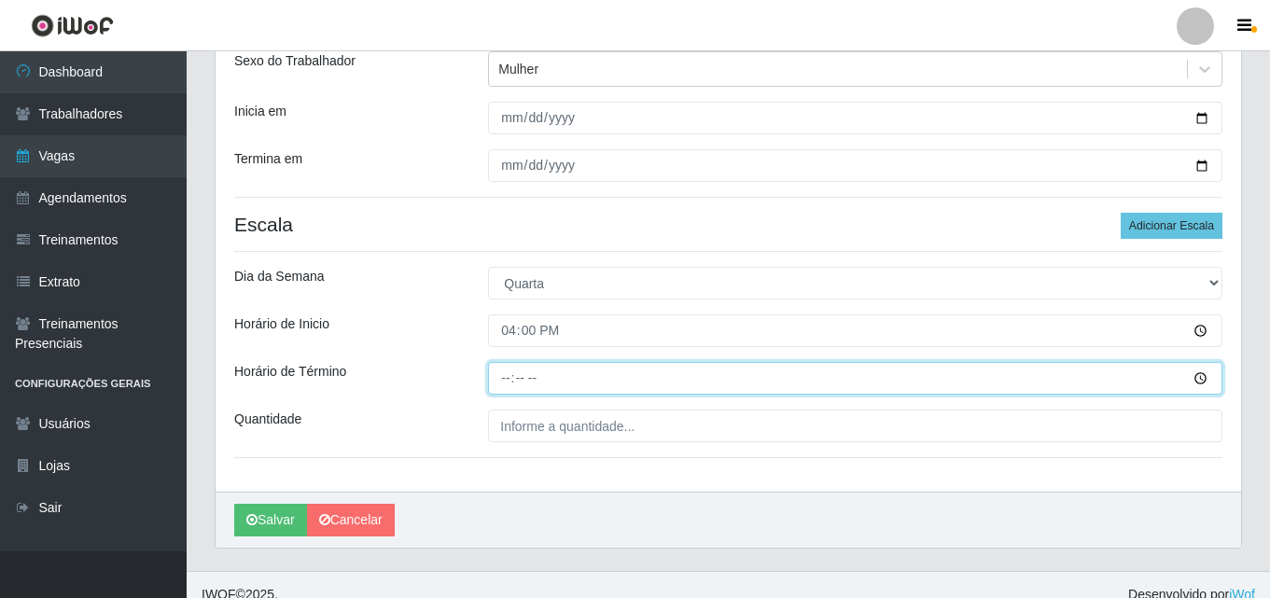
click at [505, 378] on input "Horário de Término" at bounding box center [855, 378] width 735 height 33
type input "22:00"
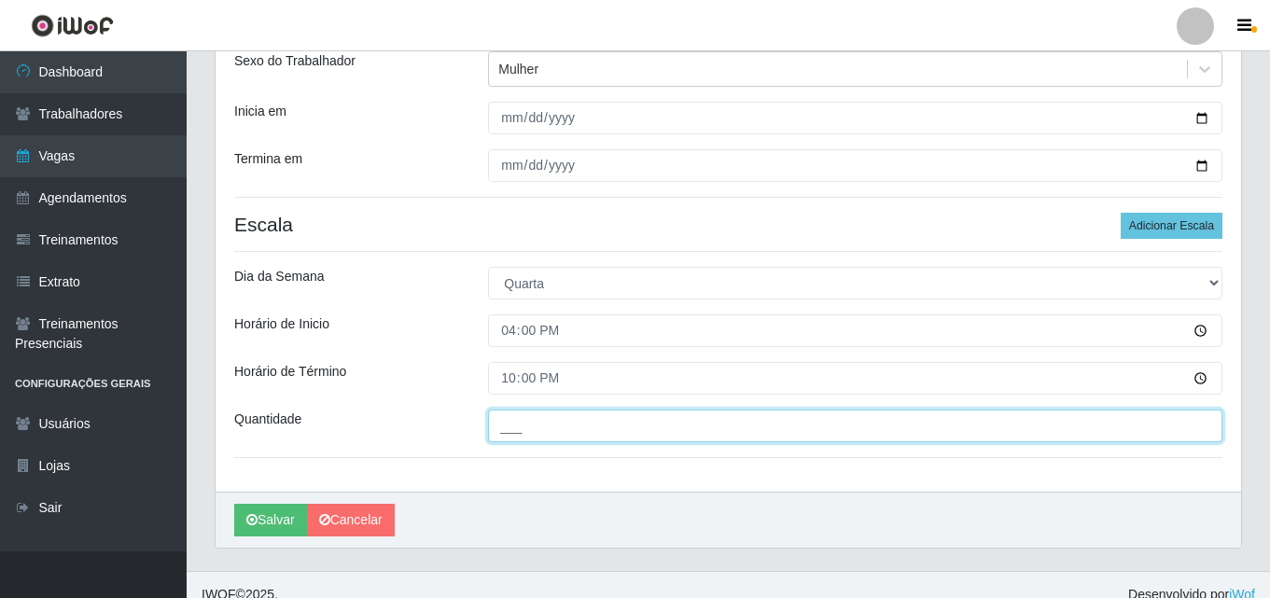
click at [543, 426] on input "___" at bounding box center [855, 426] width 735 height 33
type input "2__"
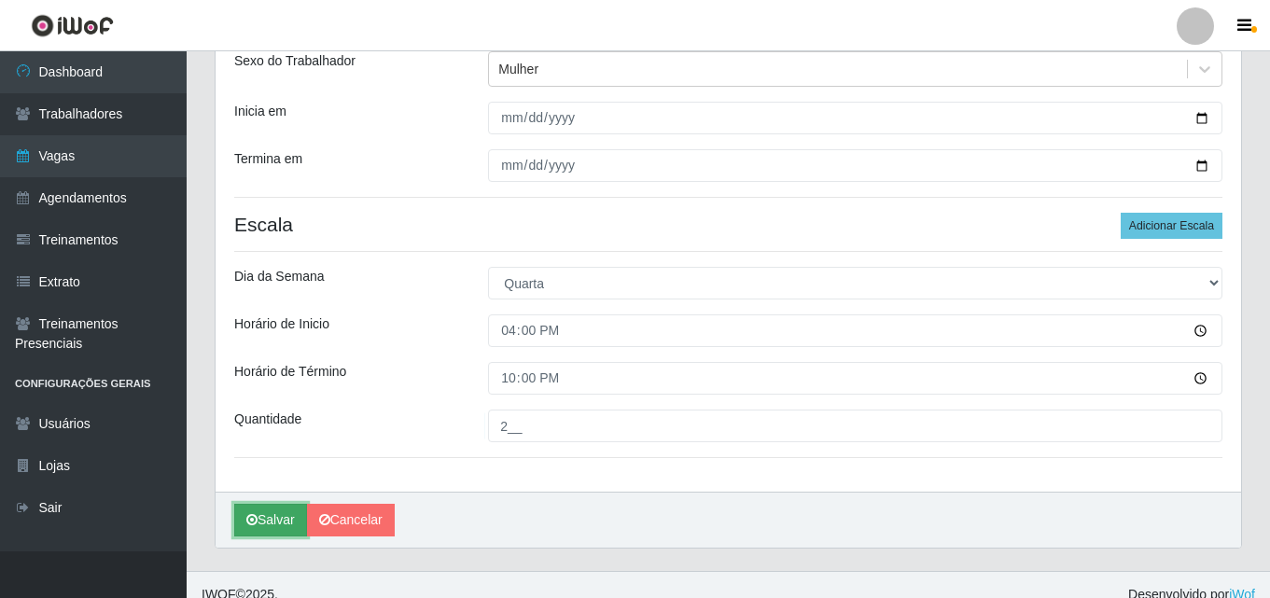
click at [281, 523] on button "Salvar" at bounding box center [270, 520] width 73 height 33
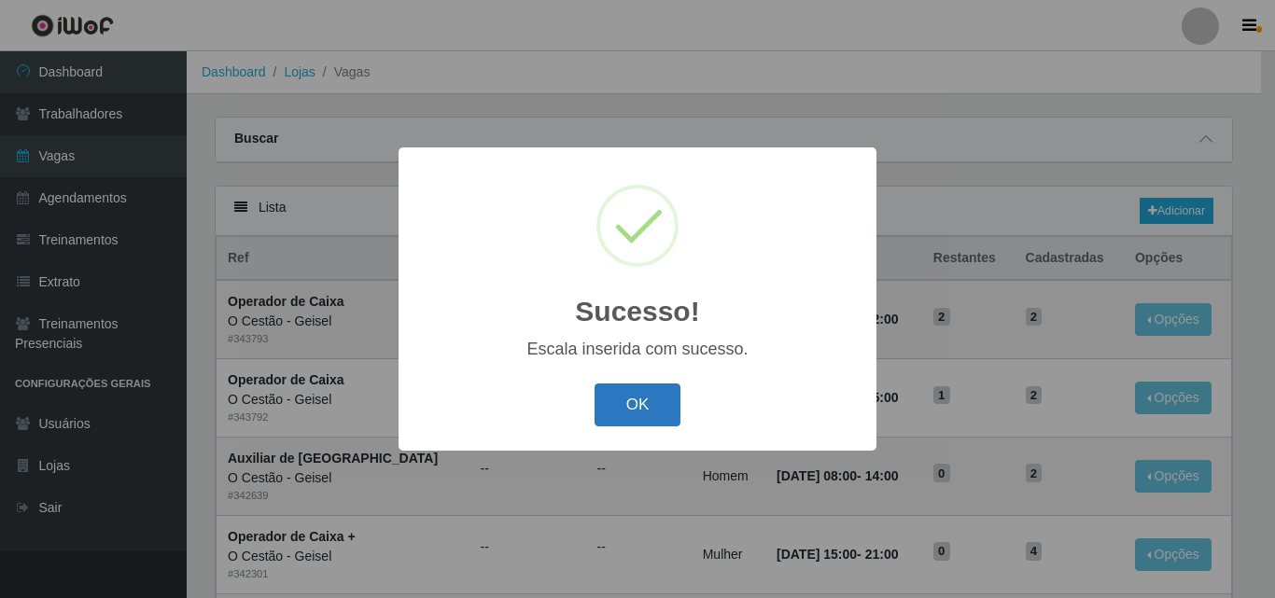
click at [654, 404] on button "OK" at bounding box center [638, 406] width 87 height 44
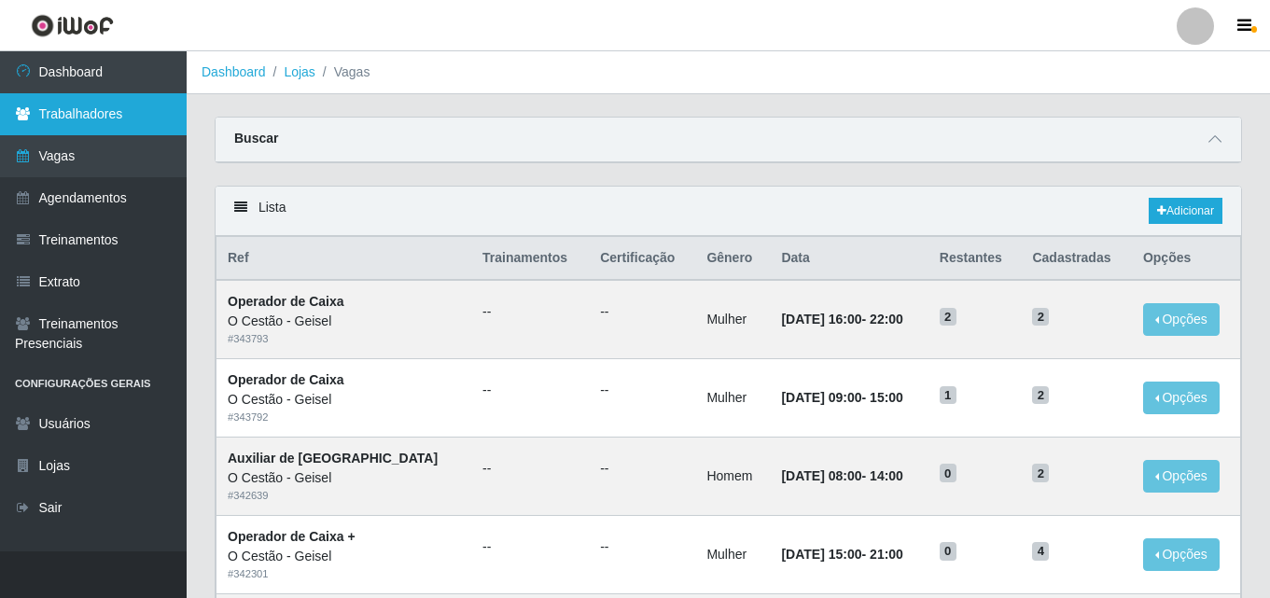
click at [105, 117] on link "Trabalhadores" at bounding box center [93, 114] width 187 height 42
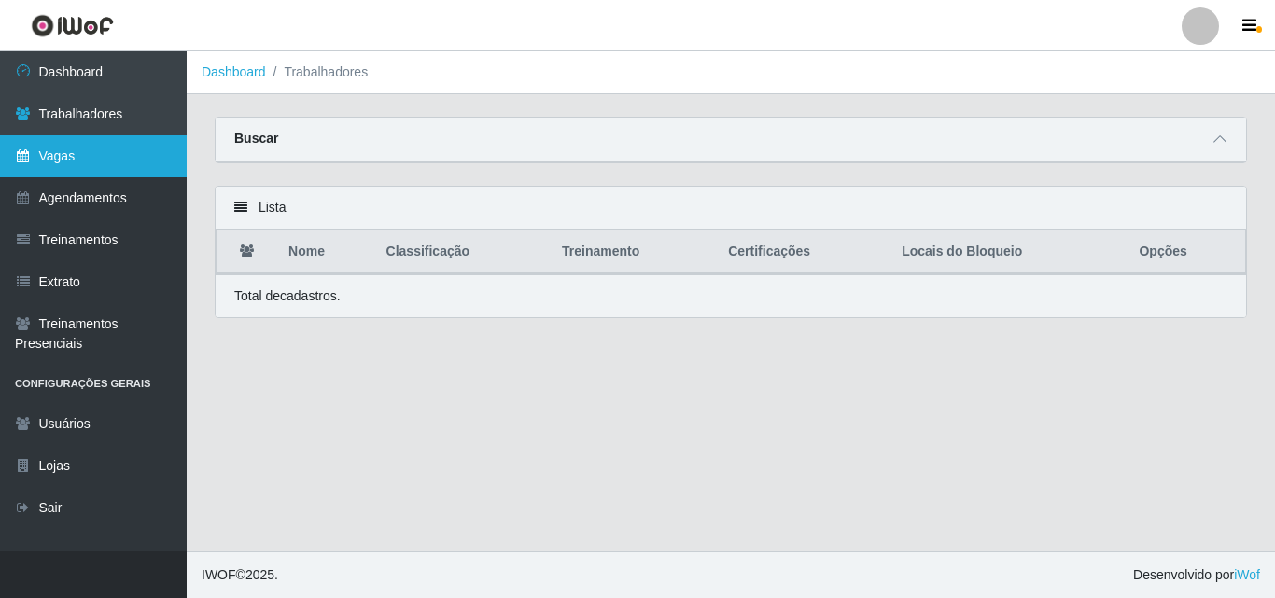
click at [107, 151] on link "Vagas" at bounding box center [93, 156] width 187 height 42
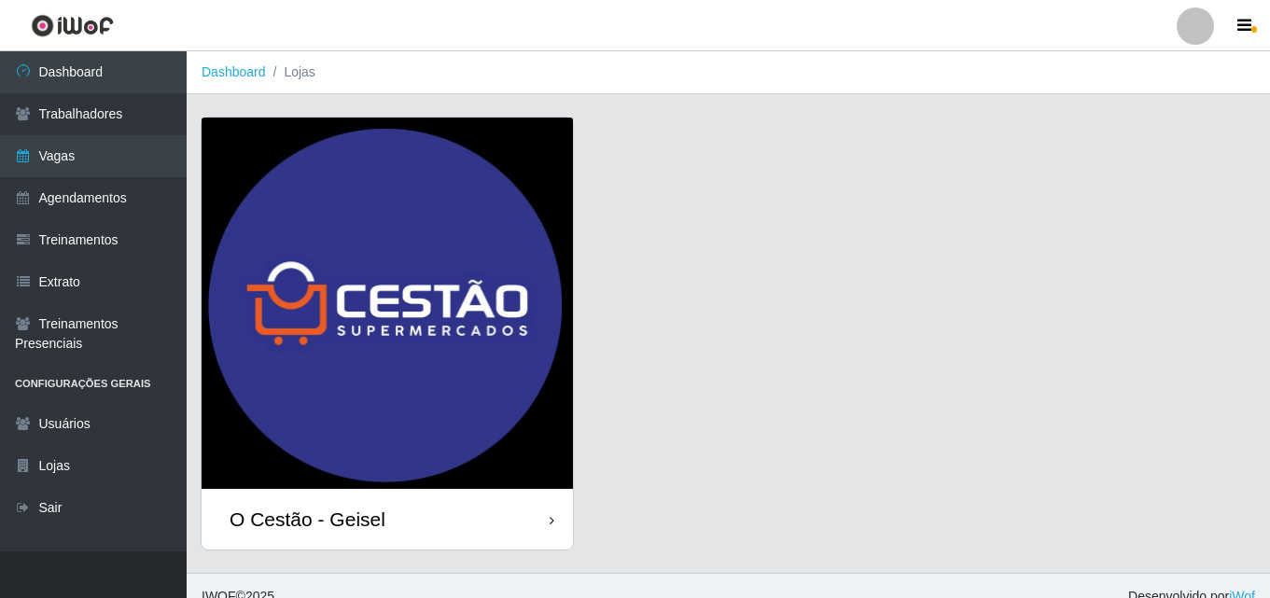
click at [400, 320] on img at bounding box center [388, 304] width 372 height 372
